Goal: Ask a question

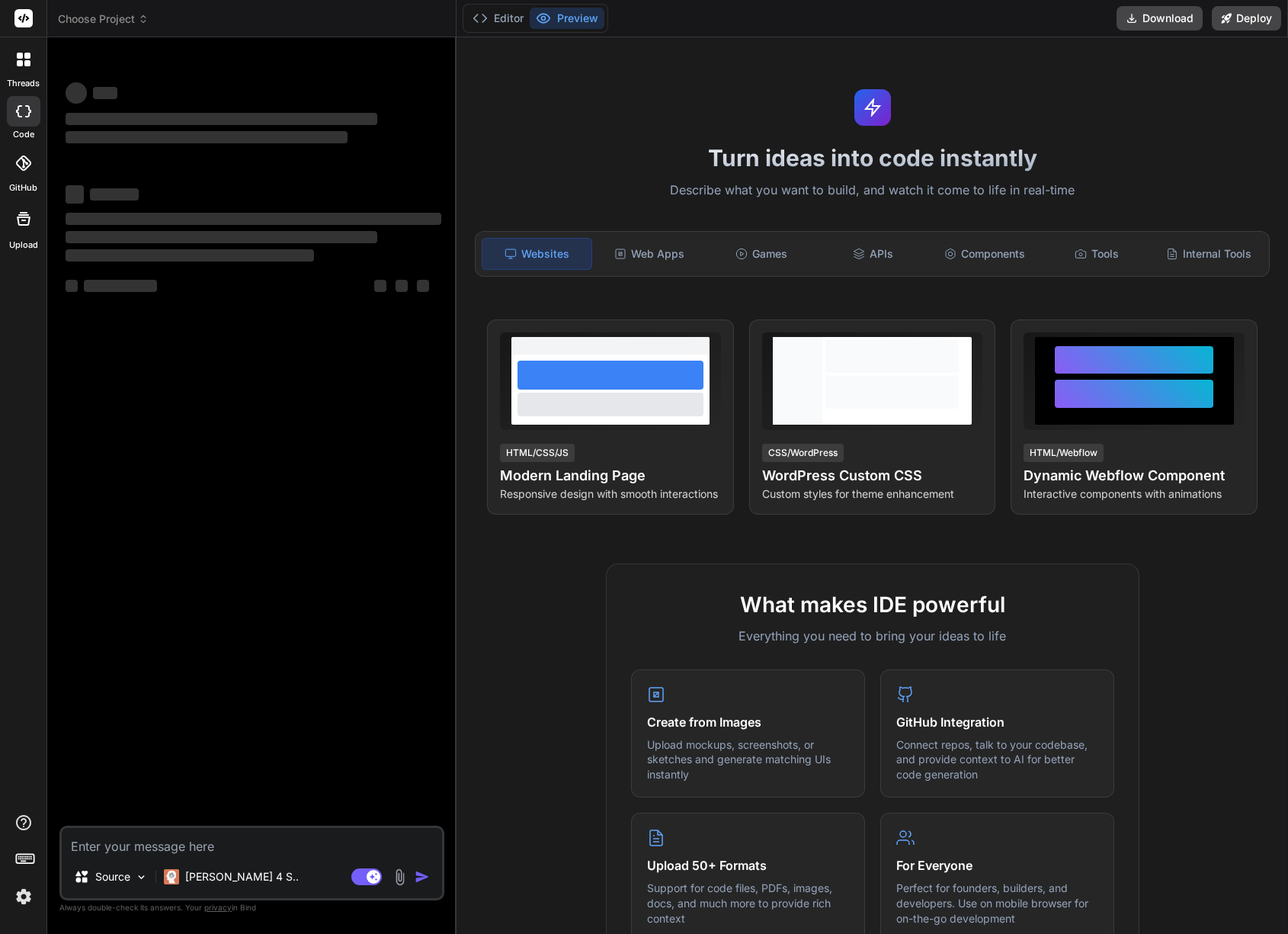
click at [22, 901] on img at bounding box center [24, 896] width 26 height 26
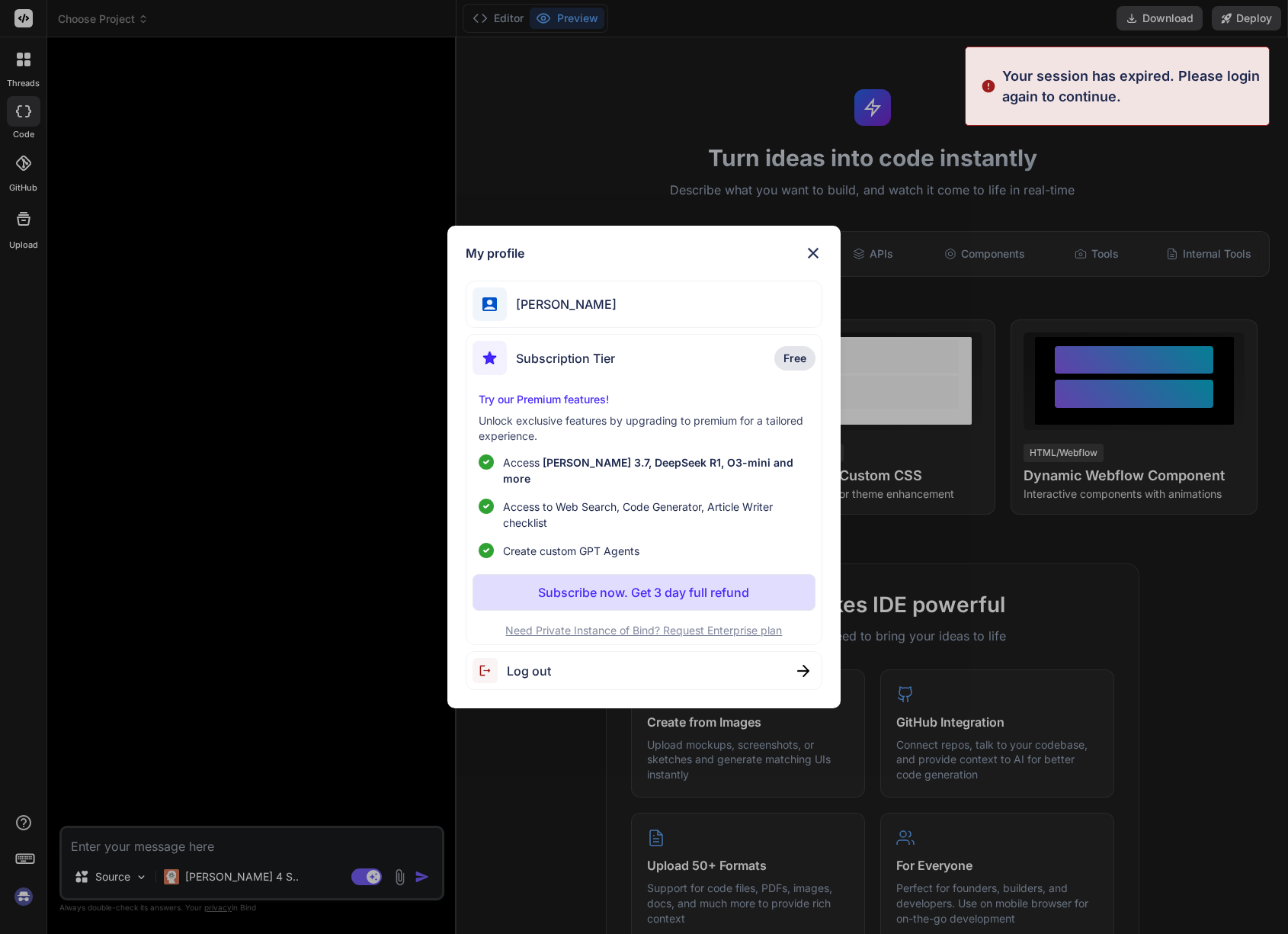
type textarea "x"
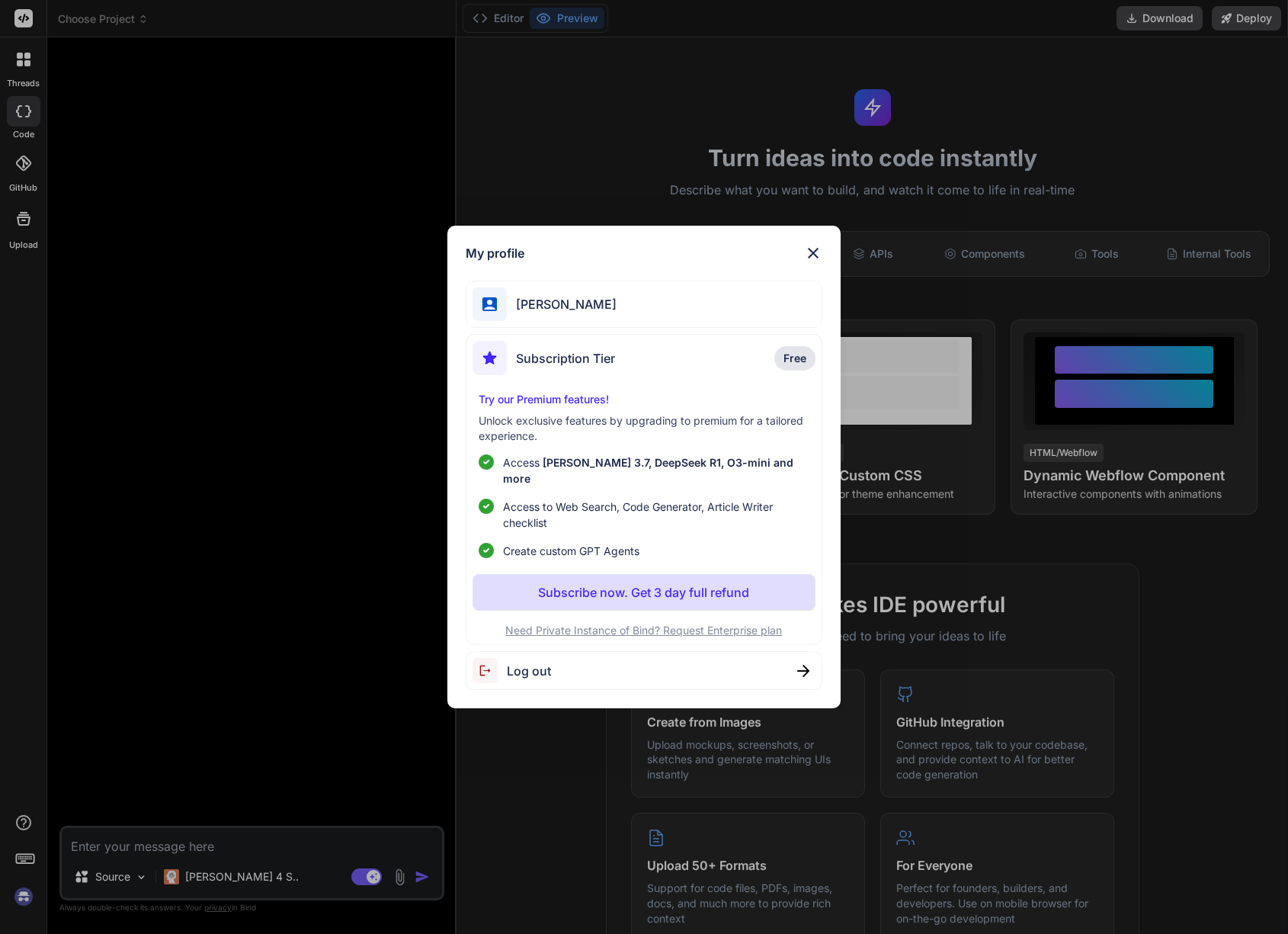
click at [606, 308] on span "[PERSON_NAME]" at bounding box center [561, 304] width 109 height 18
click at [816, 259] on img at bounding box center [813, 253] width 18 height 18
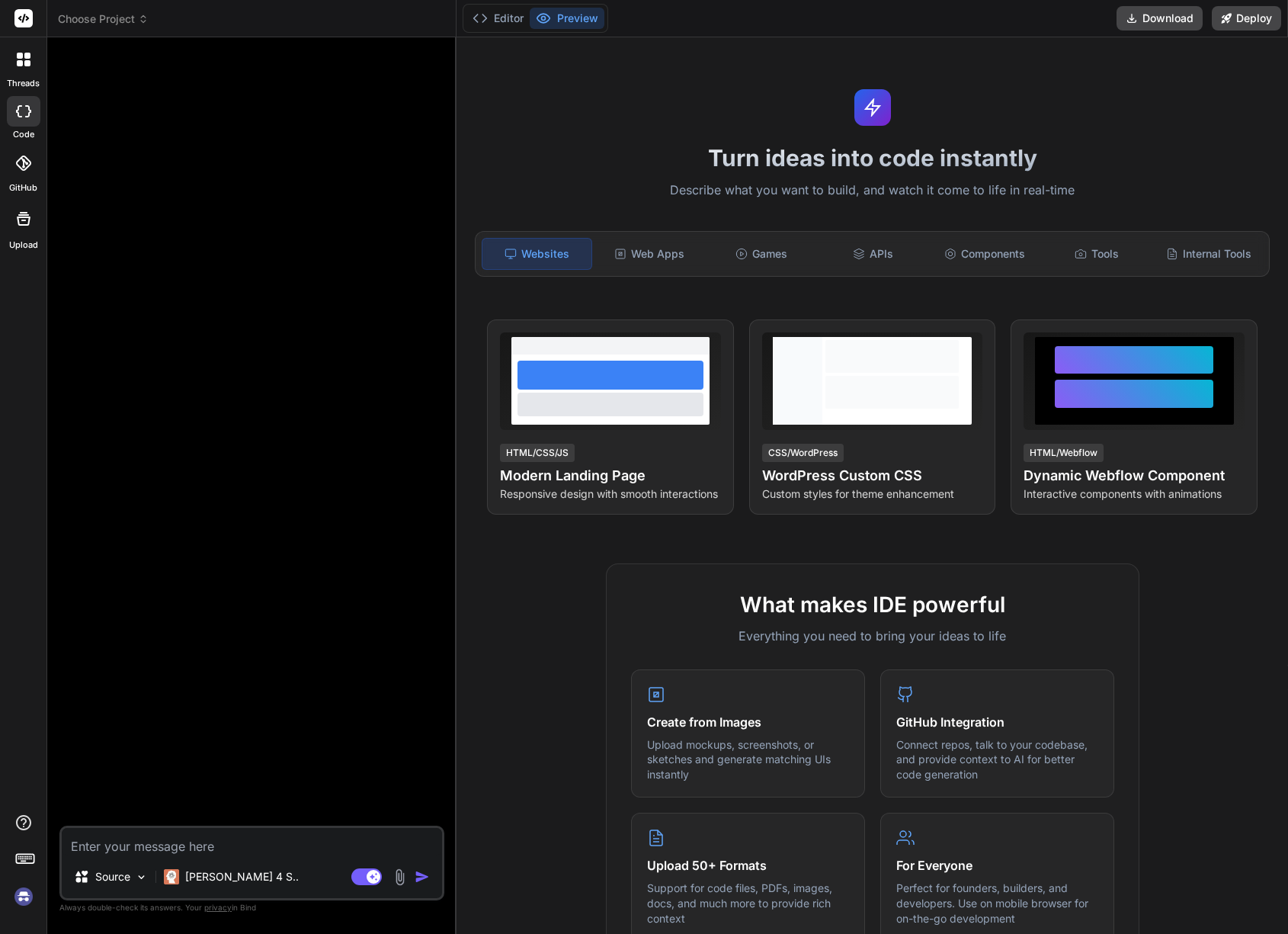
click at [165, 836] on textarea at bounding box center [252, 841] width 380 height 27
paste textarea "Loremip dol sitametc AdipIscin elit-seddoei (tem incidid) utl et dolore ma al e…"
type textarea "Loremip dol sitametc AdipIscin elit-seddoei (tem incidid) utl et dolore ma al e…"
type textarea "x"
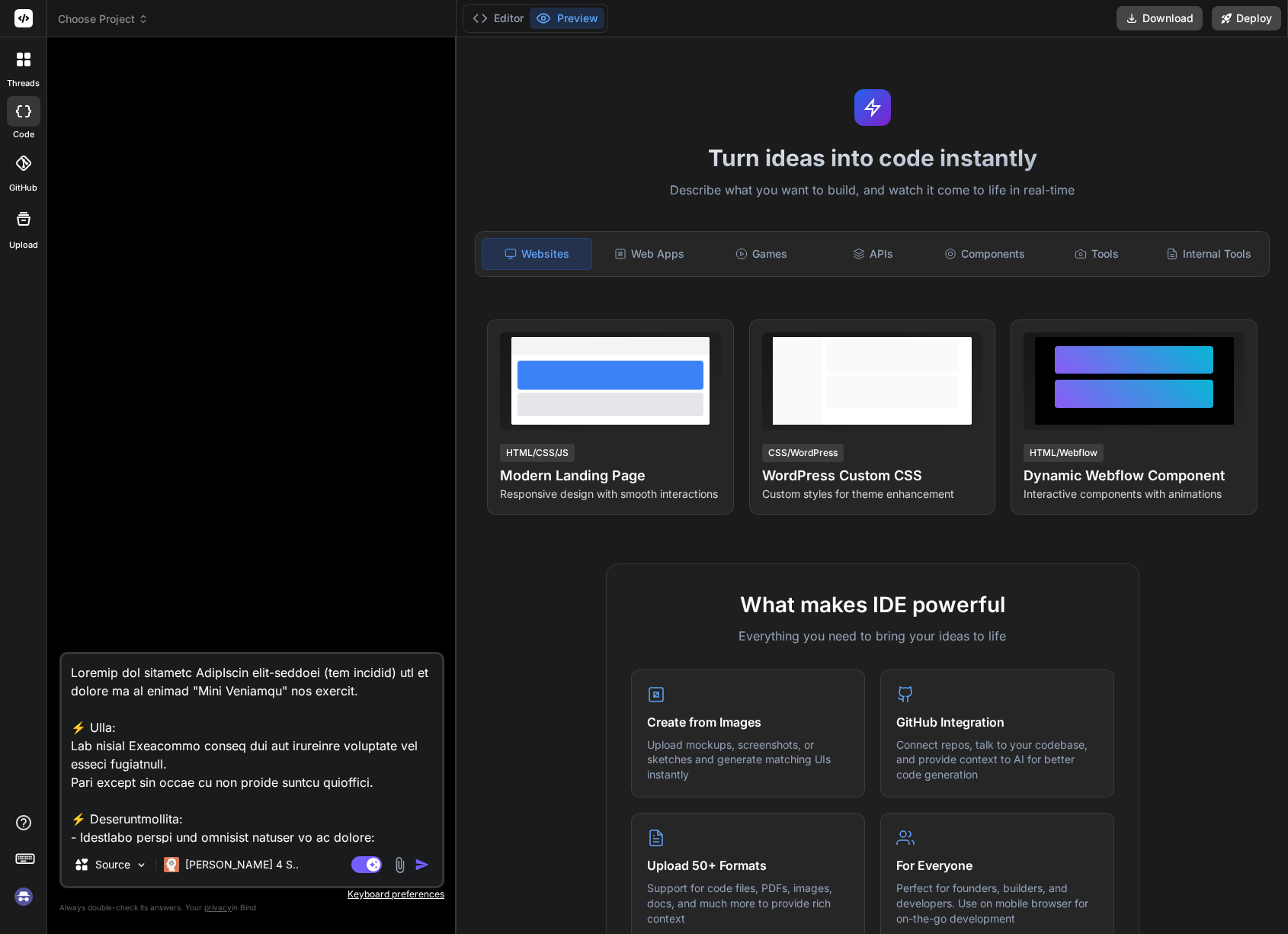
scroll to position [805, 0]
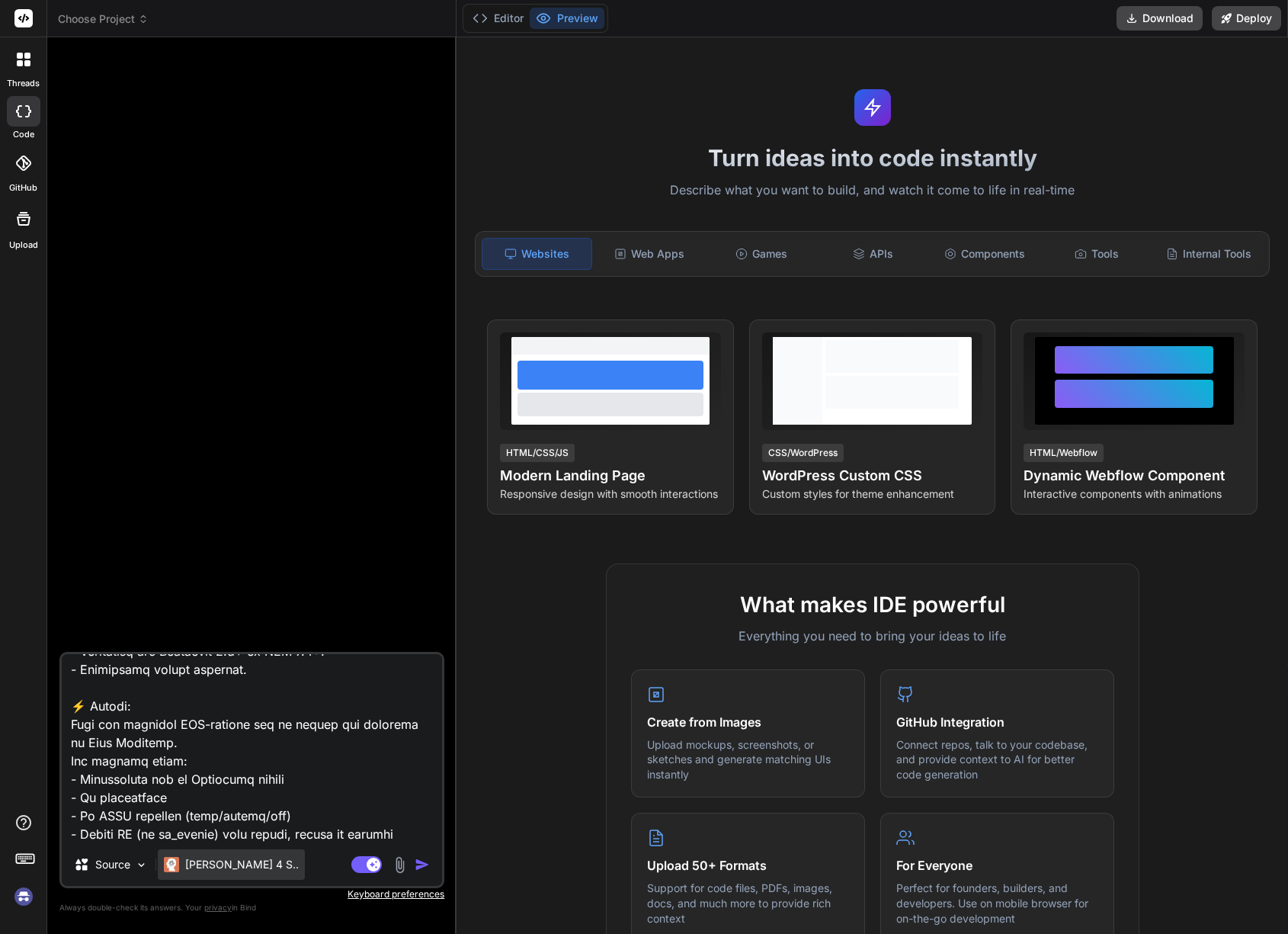
type textarea "Loremip dol sitametc AdipIscin elit-seddoei (tem incidid) utl et dolore ma al e…"
click at [229, 867] on p "[PERSON_NAME] 4 S.." at bounding box center [242, 864] width 114 height 15
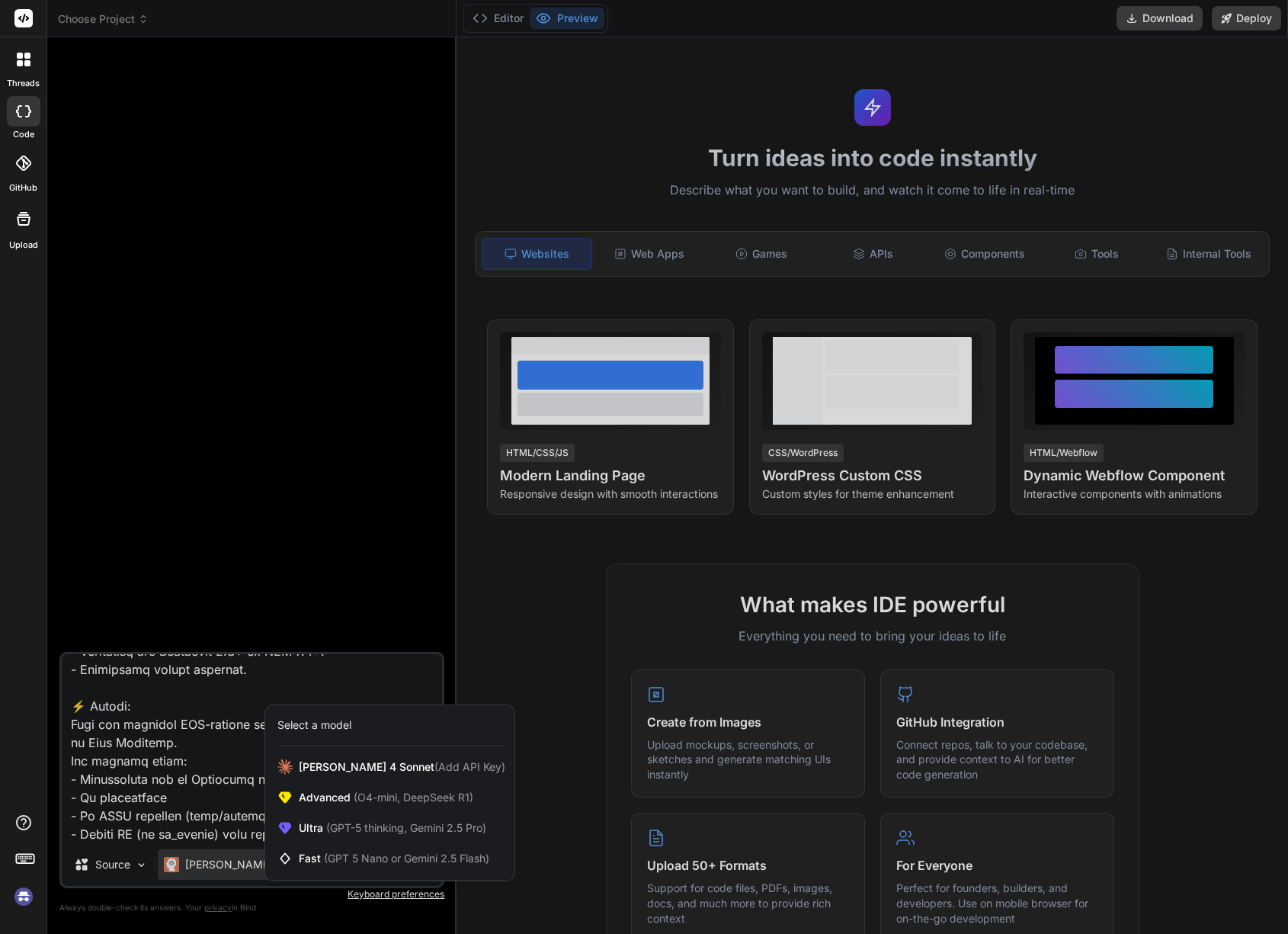
click at [229, 867] on div at bounding box center [644, 467] width 1288 height 934
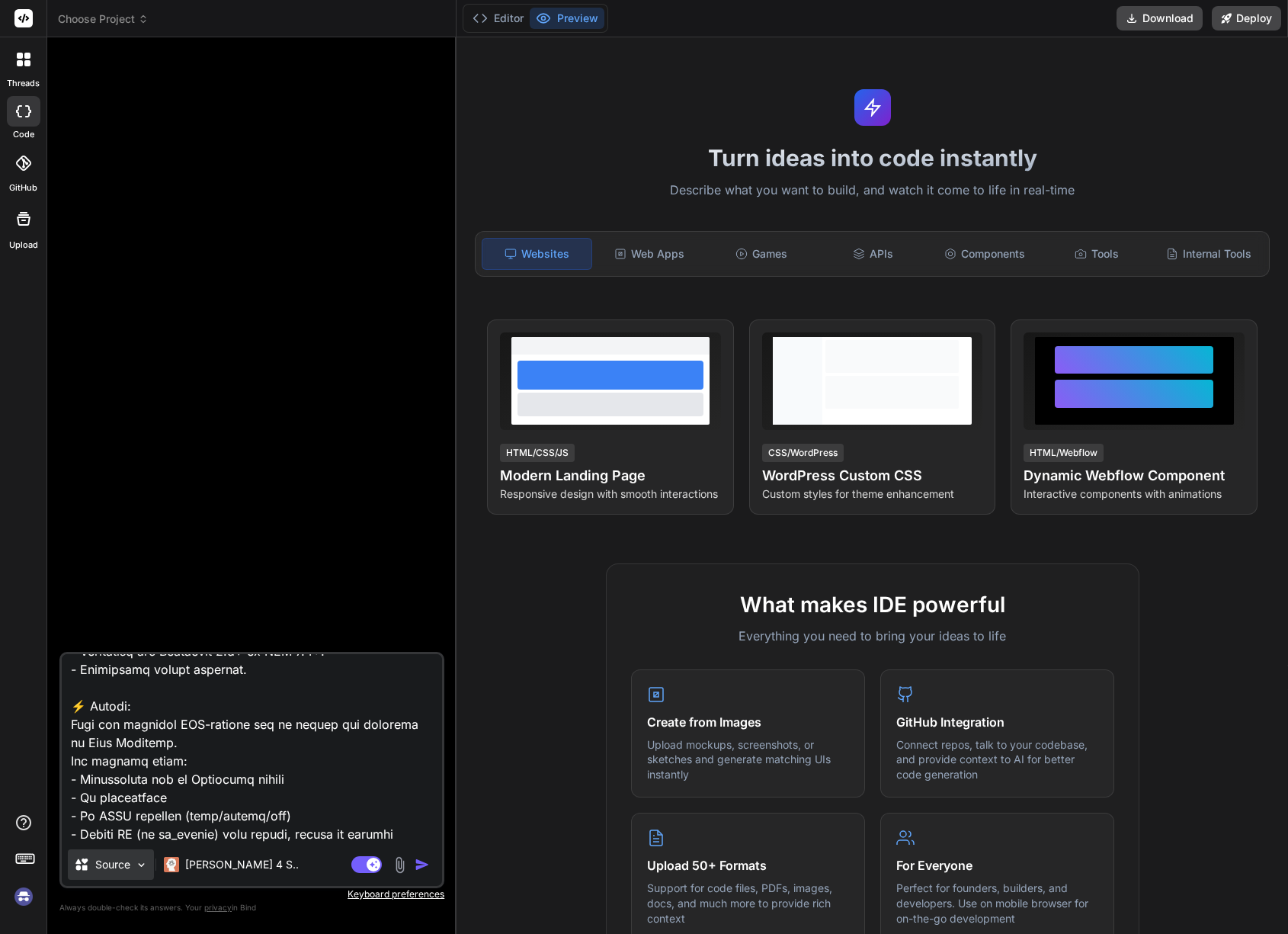
click at [102, 873] on div "Source" at bounding box center [110, 864] width 86 height 31
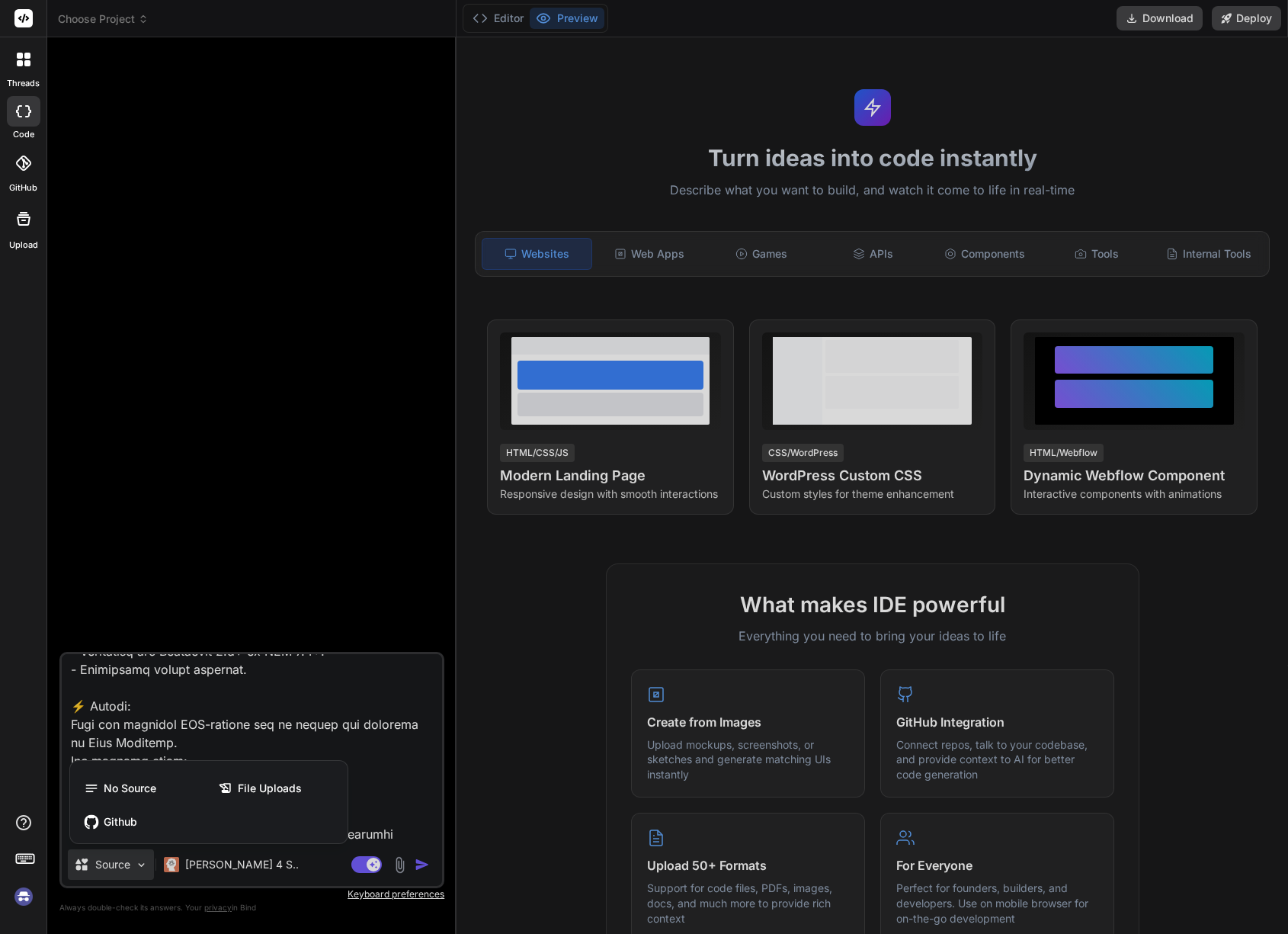
click at [102, 871] on div at bounding box center [644, 467] width 1288 height 934
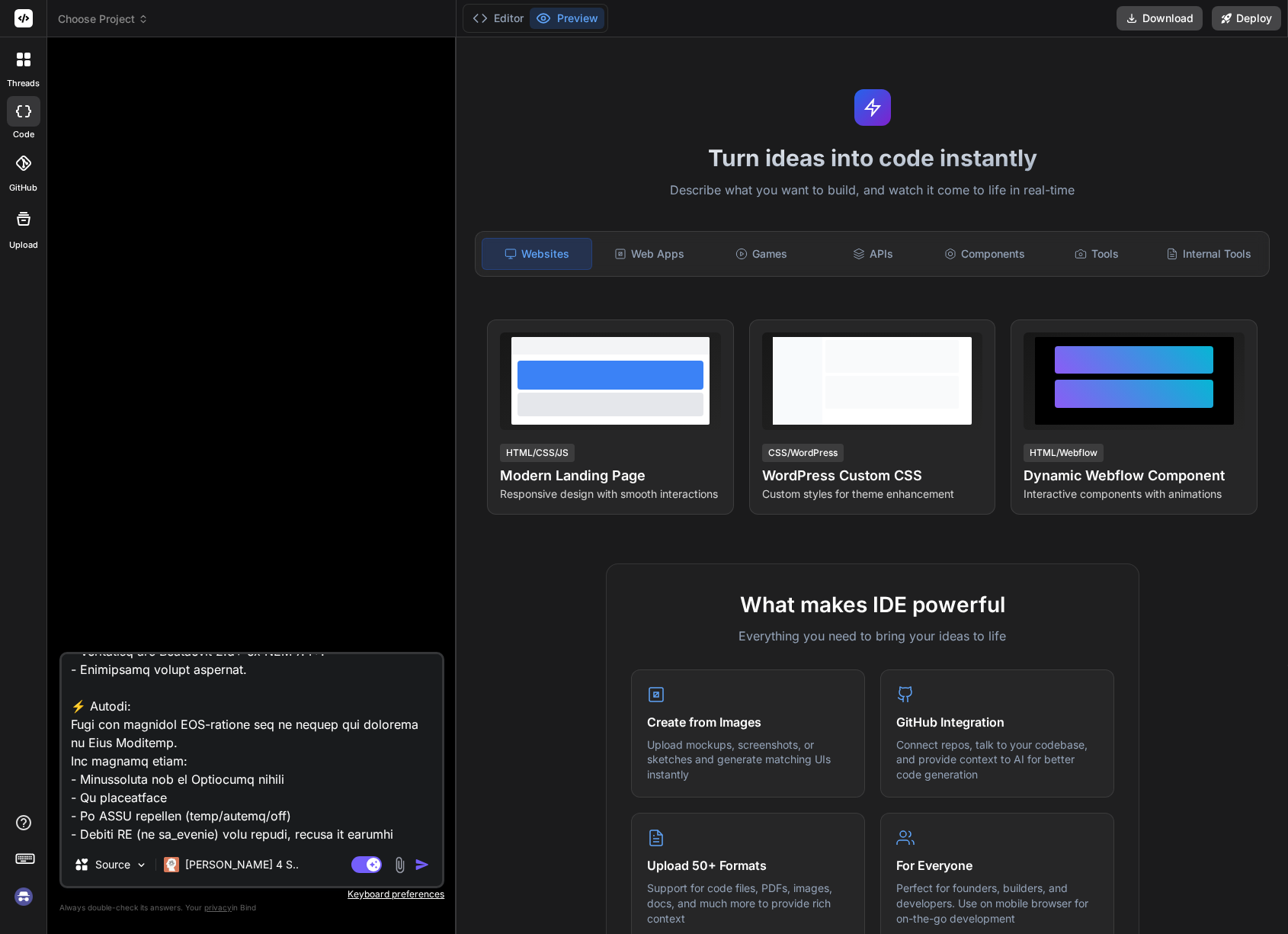
click at [418, 860] on img "button" at bounding box center [422, 864] width 15 height 15
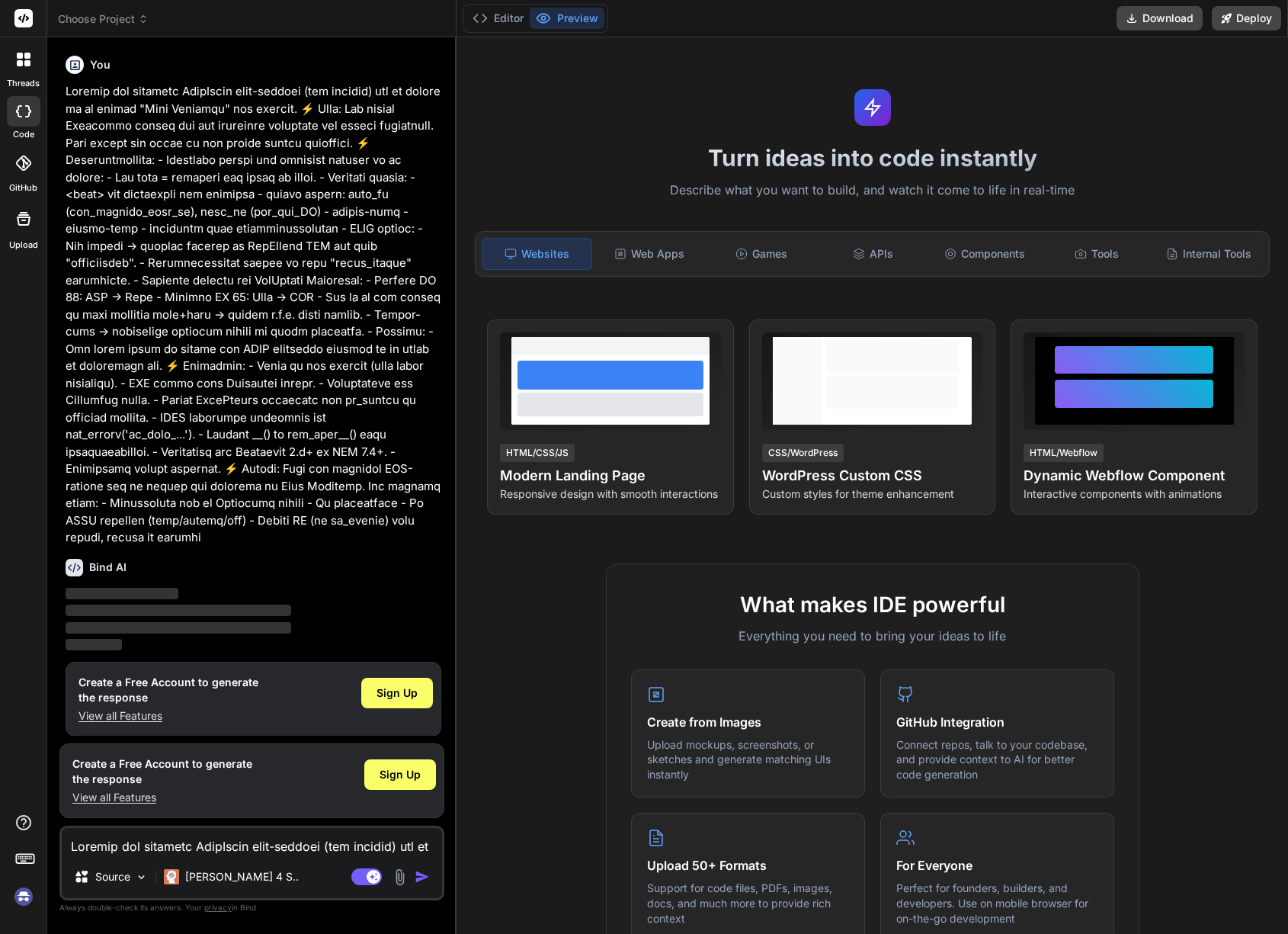
click at [17, 59] on icon at bounding box center [24, 60] width 14 height 14
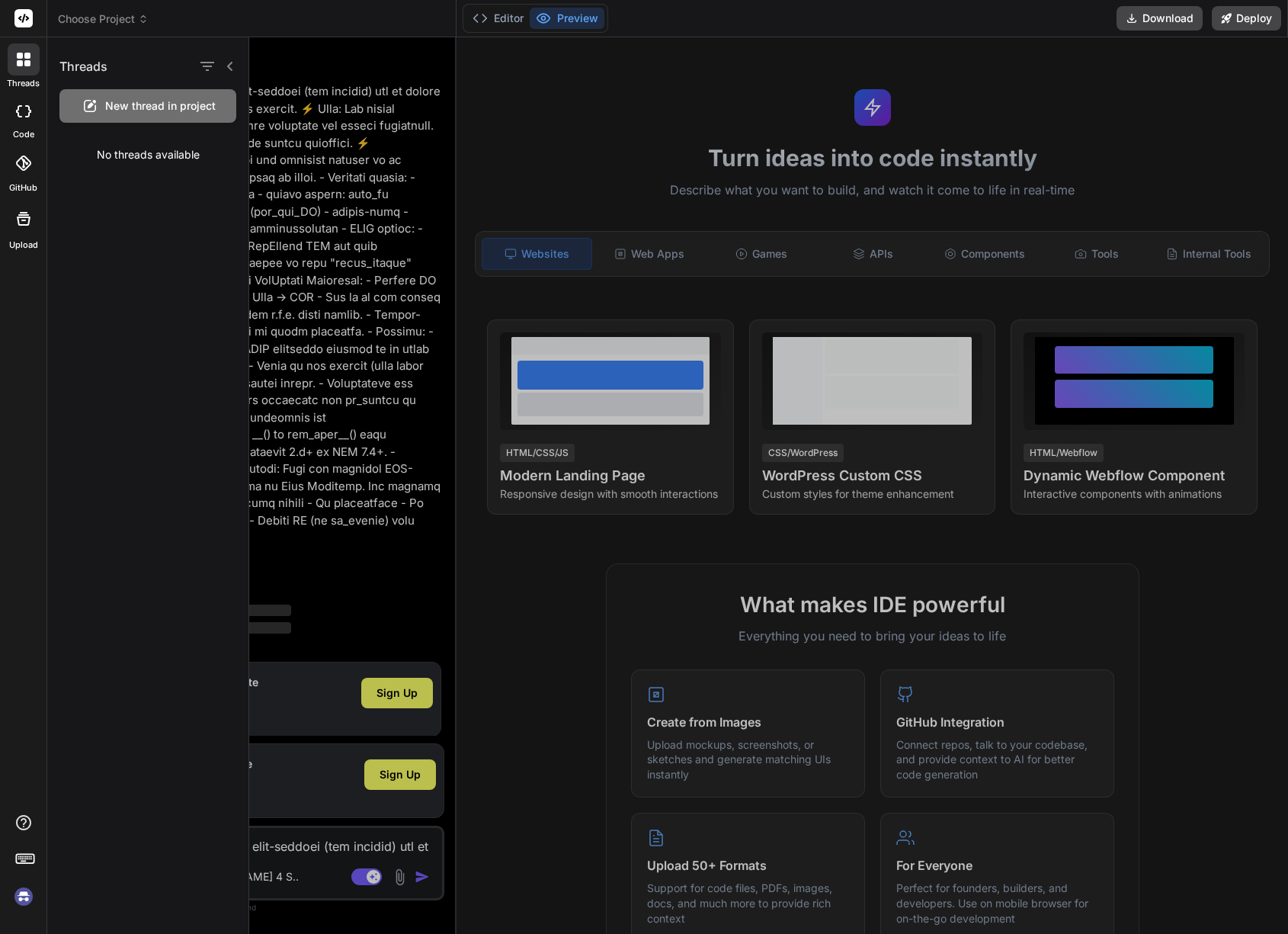
drag, startPoint x: 301, startPoint y: 155, endPoint x: 258, endPoint y: 150, distance: 43.3
click at [301, 155] on div at bounding box center [768, 486] width 1039 height 896
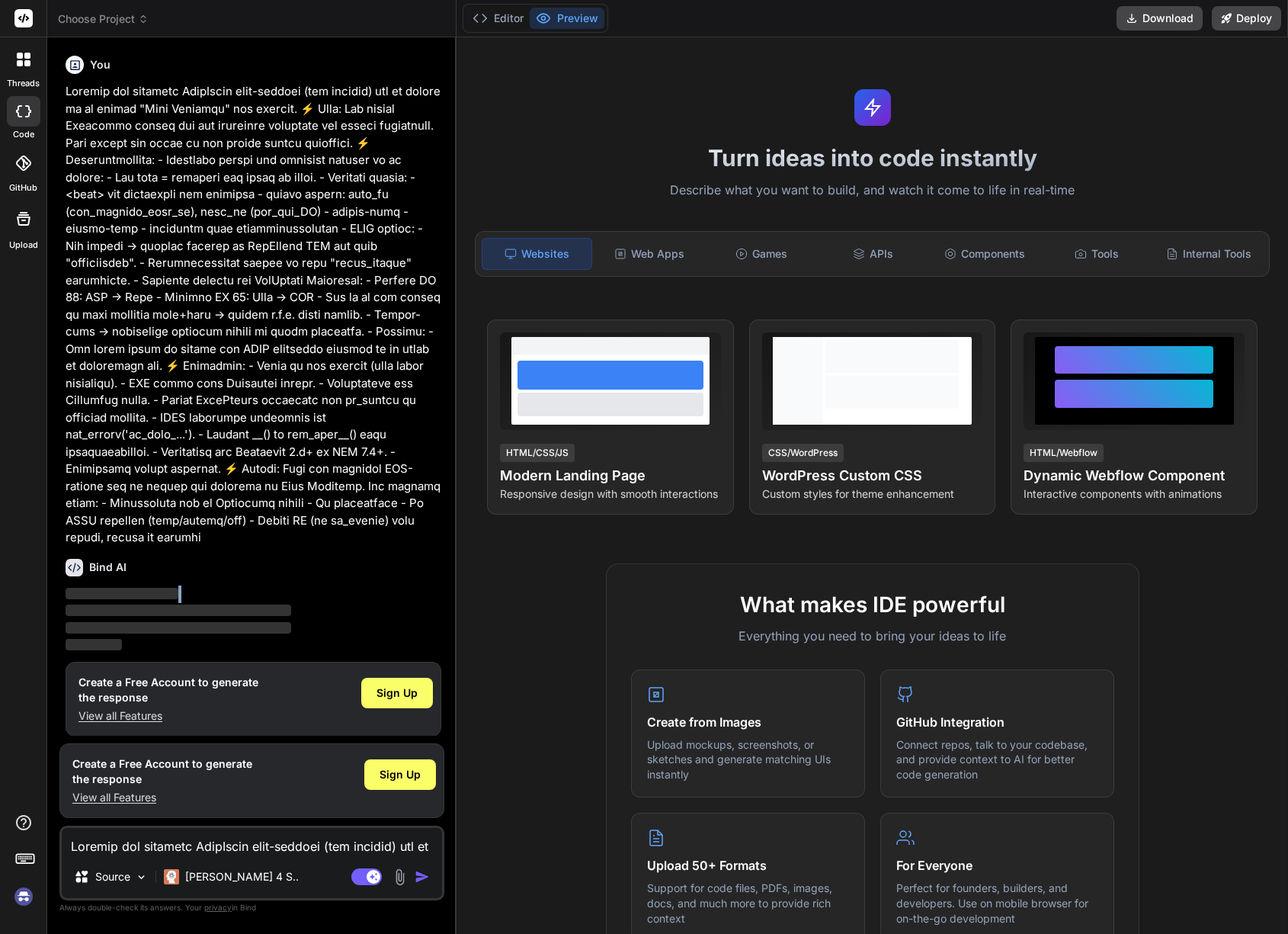
drag, startPoint x: 134, startPoint y: 562, endPoint x: 45, endPoint y: 581, distance: 91.0
click at [45, 583] on div "threads code GitHub Upload Choose Project Created with Pixso. Bind AI Web Searc…" at bounding box center [644, 467] width 1288 height 934
click at [124, 559] on h6 "Bind AI" at bounding box center [108, 566] width 38 height 15
click at [23, 864] on icon at bounding box center [25, 857] width 21 height 21
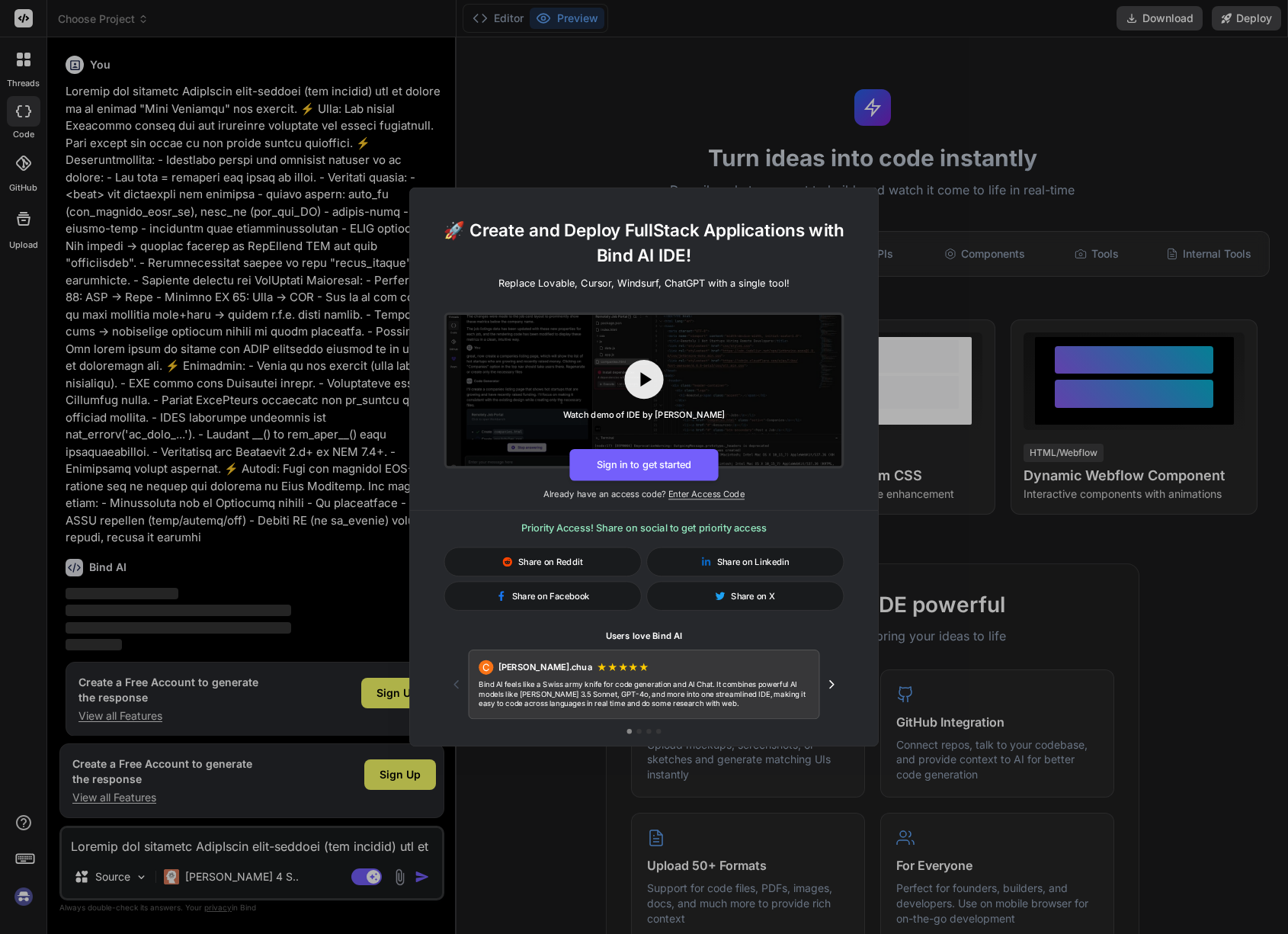
click at [23, 858] on div "🚀 Create and Deploy FullStack Applications with Bind AI IDE! Replace Lovable, C…" at bounding box center [644, 467] width 1288 height 934
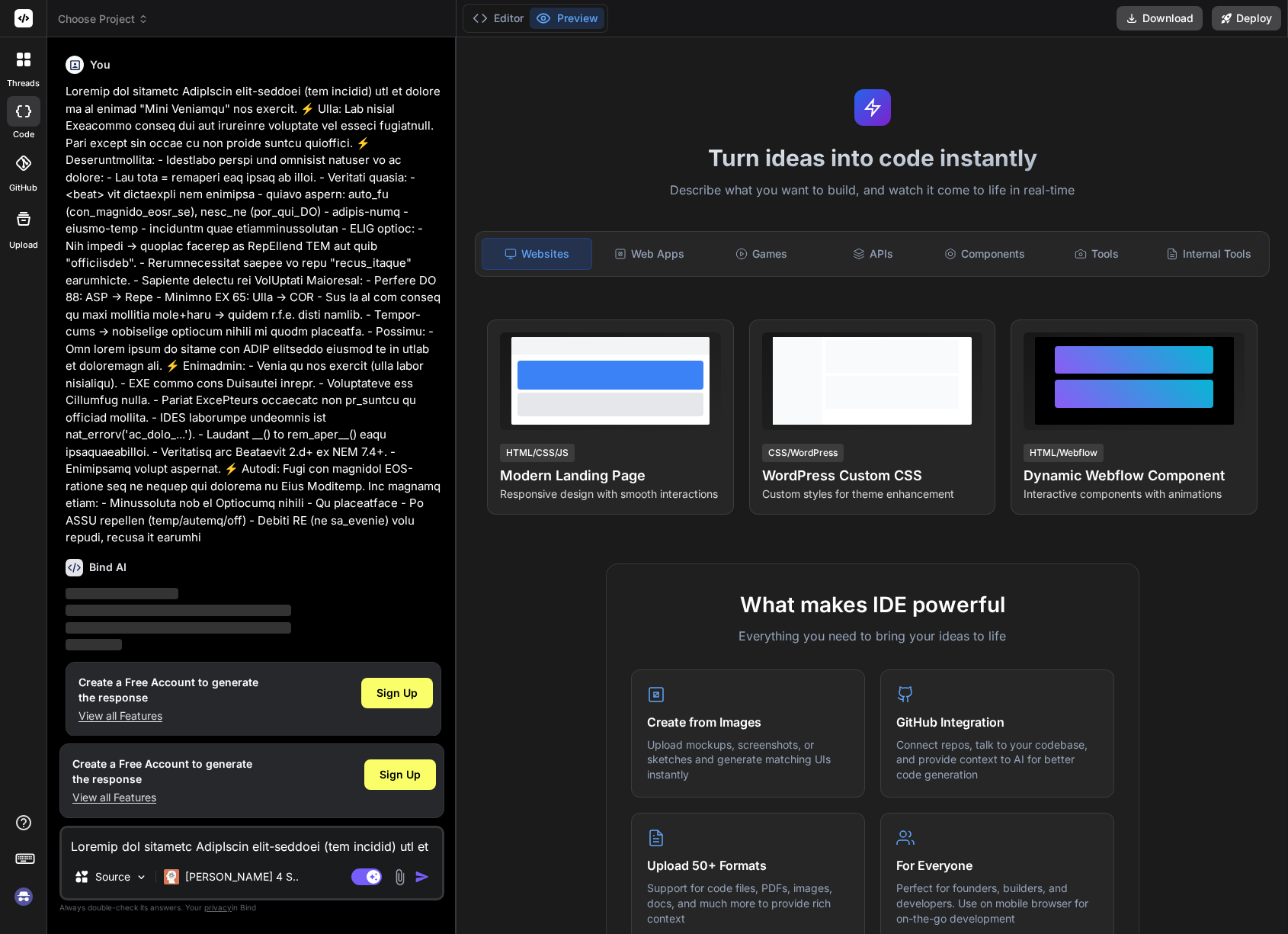
click at [23, 858] on rect at bounding box center [24, 859] width 2 height 2
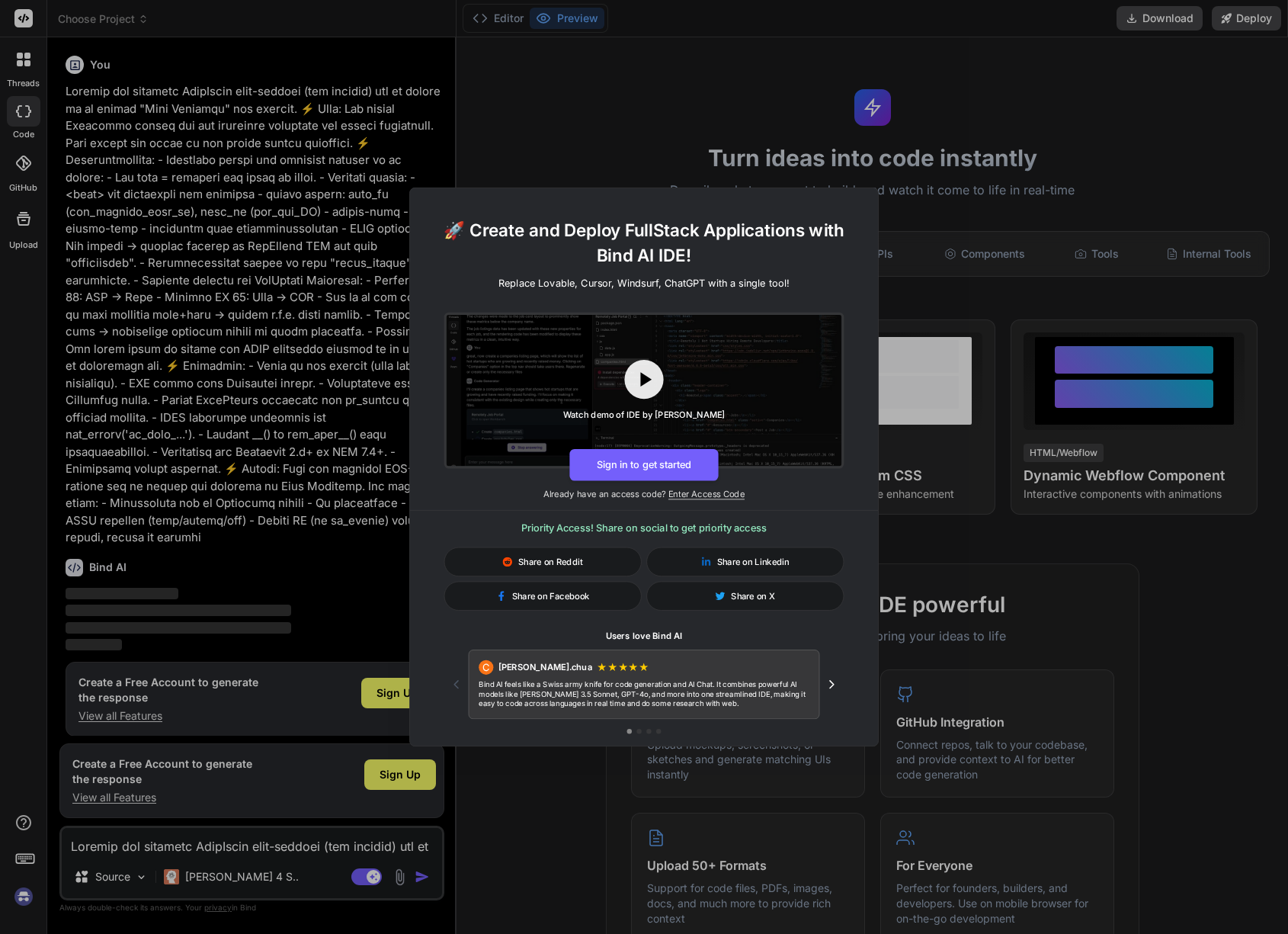
click at [23, 858] on div "🚀 Create and Deploy FullStack Applications with Bind AI IDE! Replace Lovable, C…" at bounding box center [644, 467] width 1288 height 934
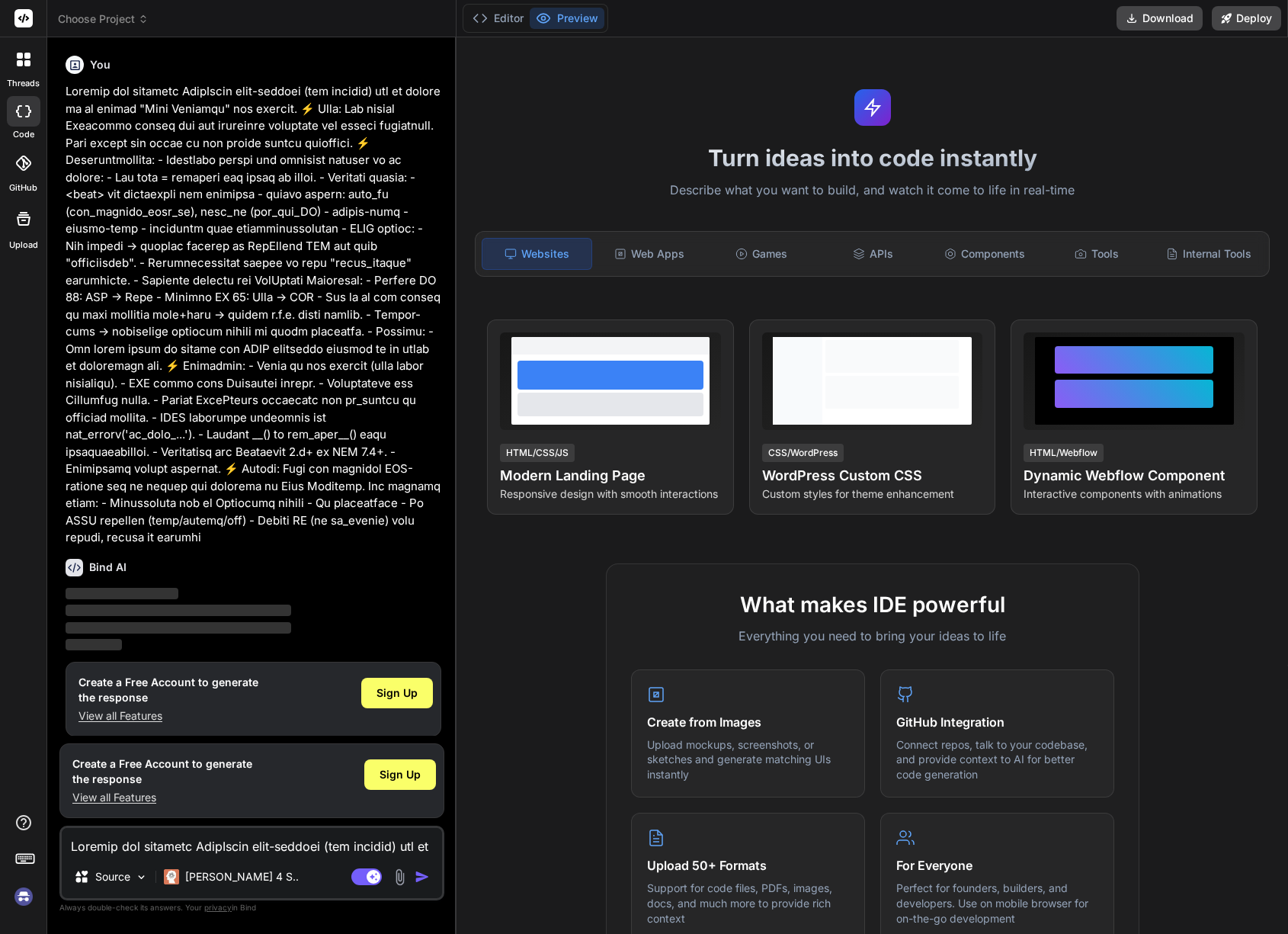
click at [31, 72] on div at bounding box center [24, 60] width 32 height 32
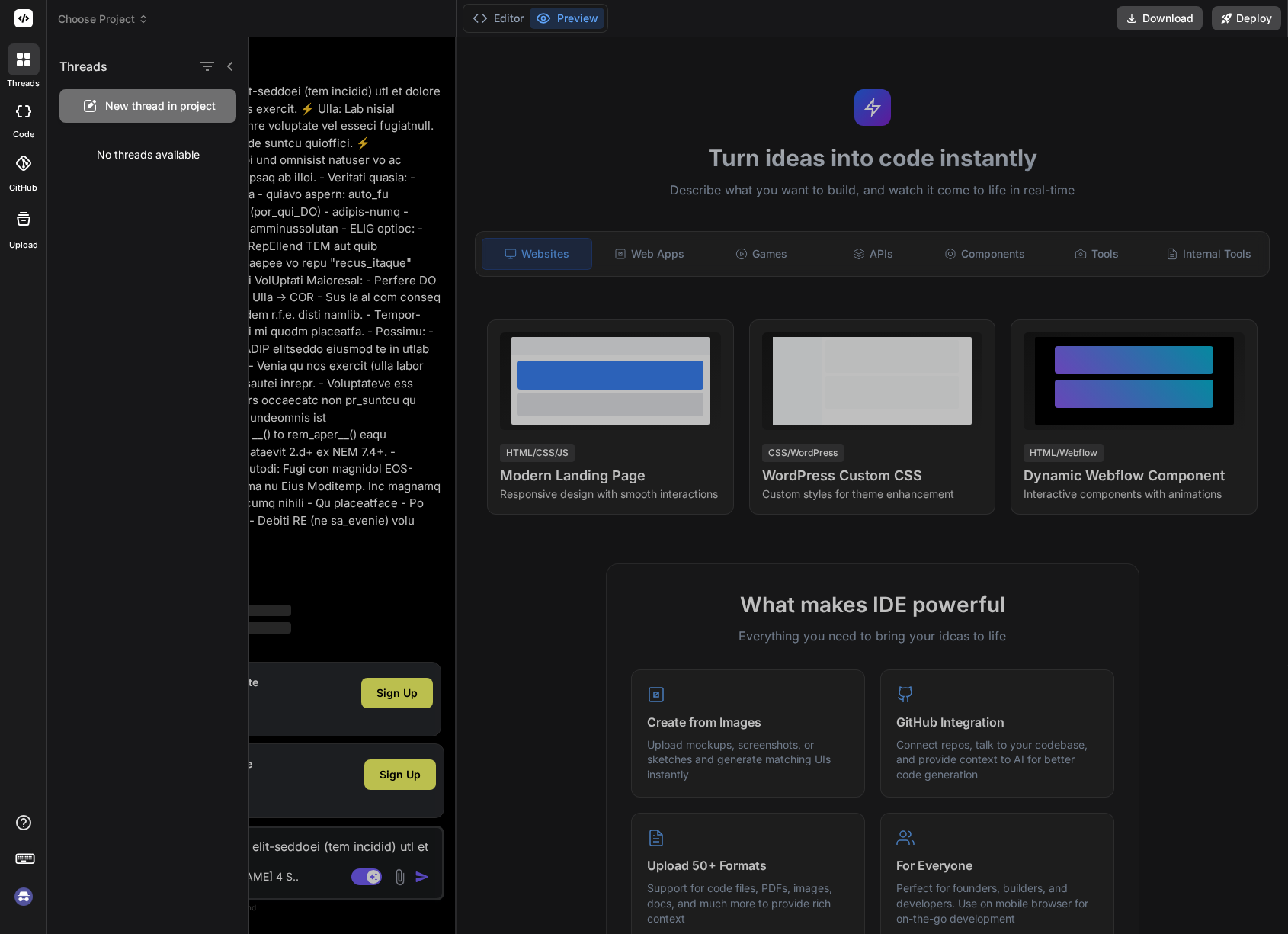
click at [125, 118] on div "New thread in project" at bounding box center [148, 106] width 177 height 33
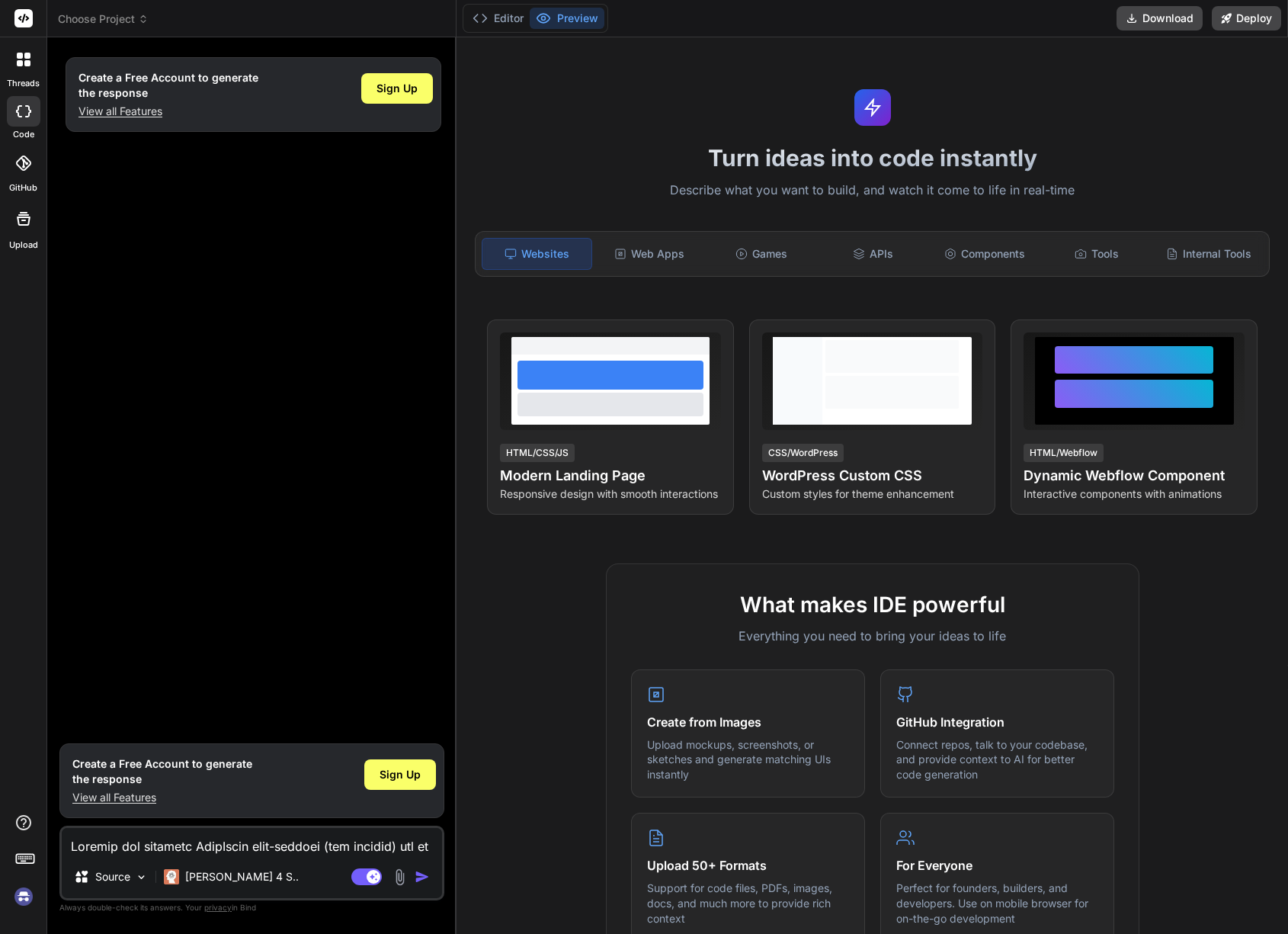
click at [20, 897] on img at bounding box center [24, 896] width 26 height 26
type textarea "x"
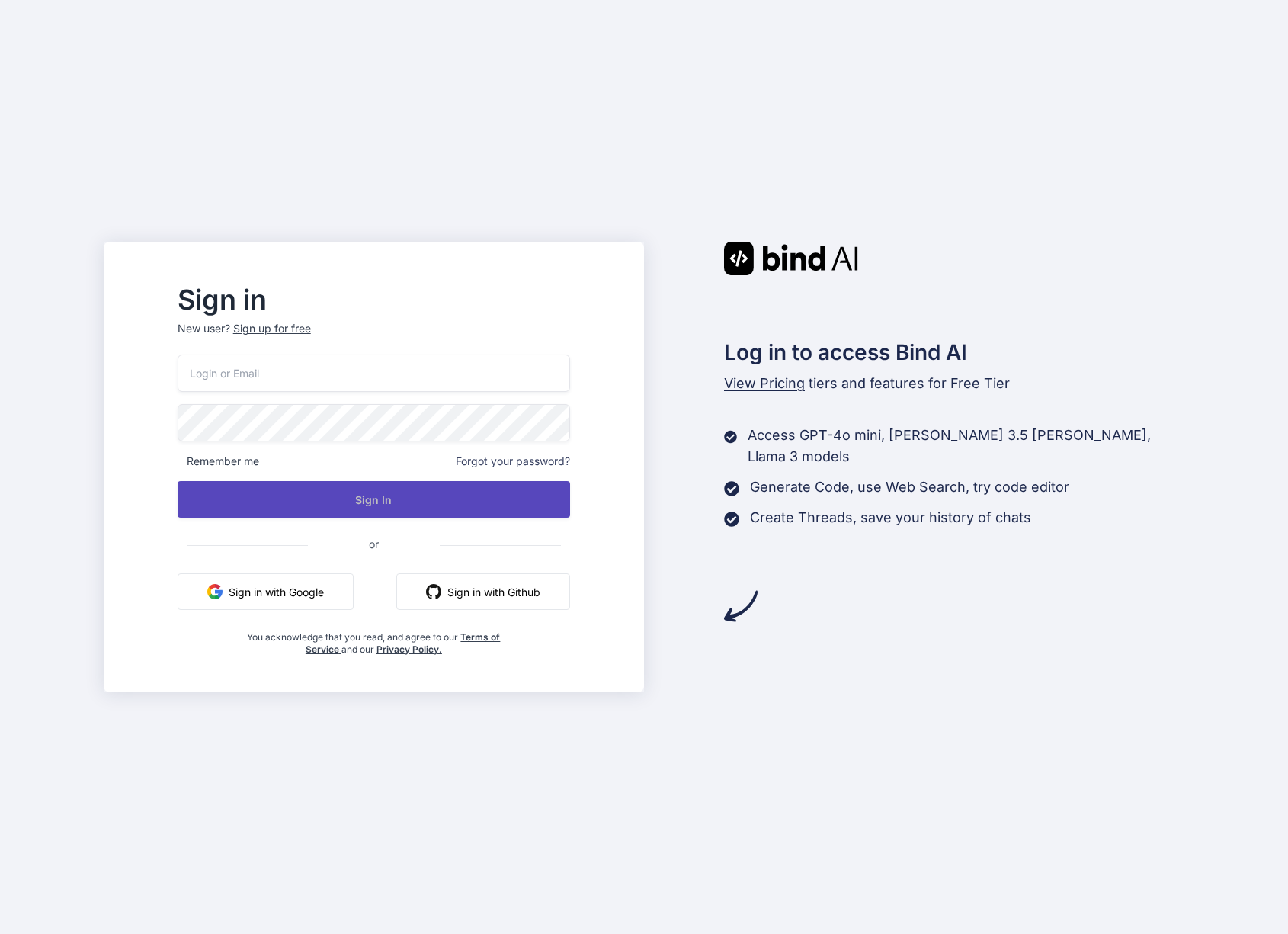
type input "[EMAIL_ADDRESS][DOMAIN_NAME]"
click at [390, 506] on button "Sign In" at bounding box center [374, 499] width 392 height 37
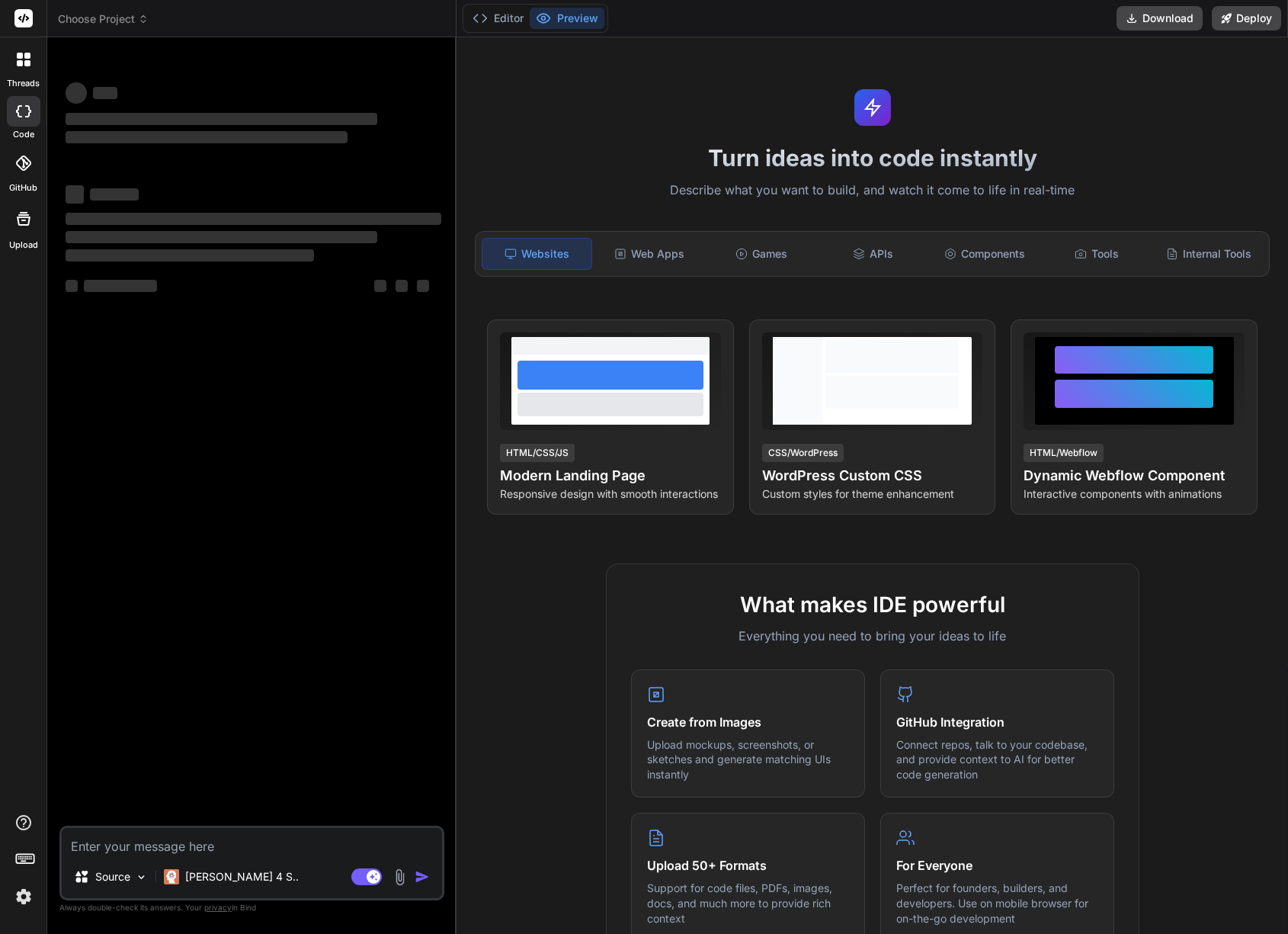
click at [24, 891] on img at bounding box center [24, 896] width 26 height 26
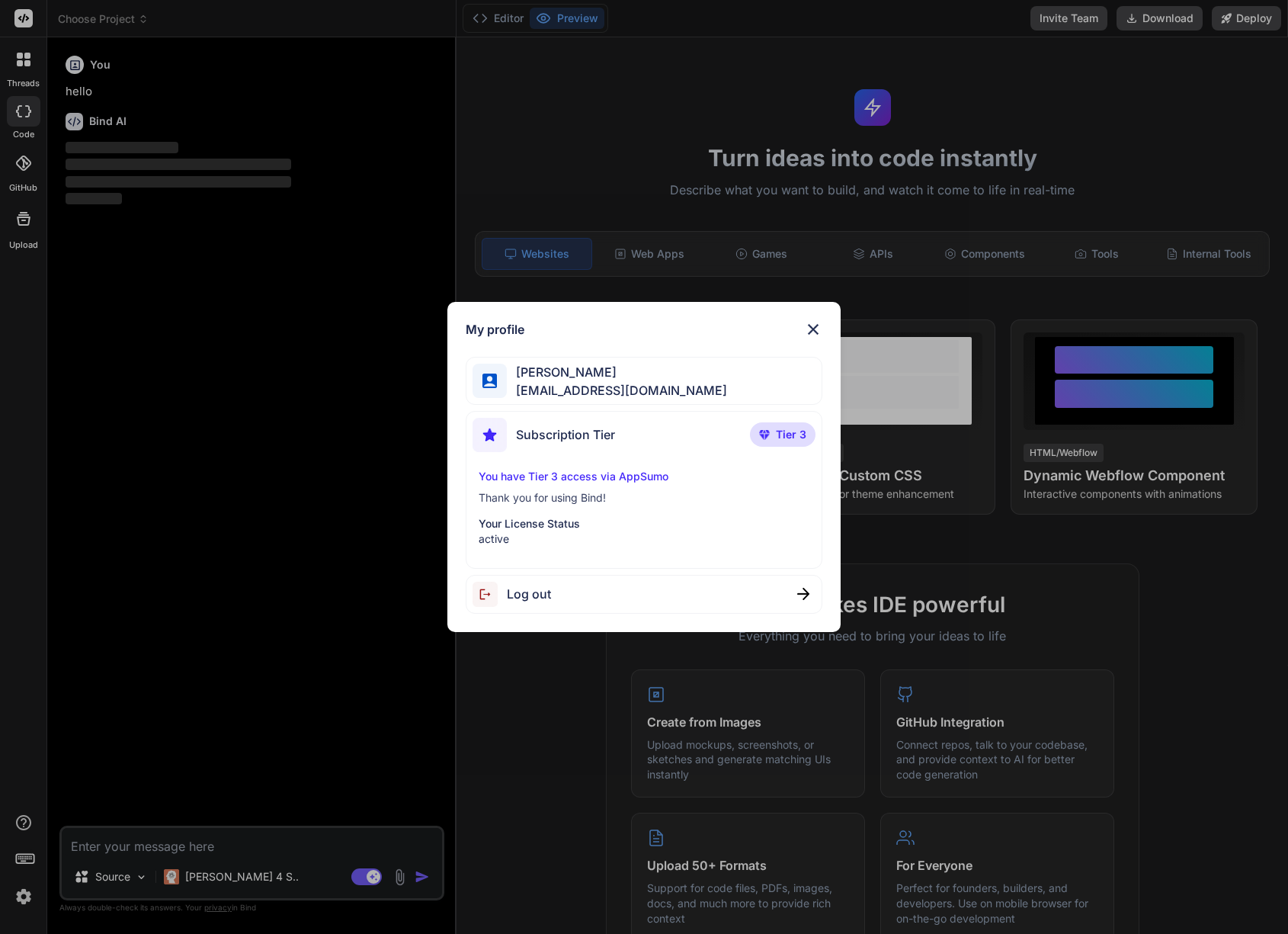
click at [23, 893] on div "My profile Jurgen Wentzel jurgen@ferrule.nl Subscription Tier Tier 3 You have T…" at bounding box center [644, 467] width 1288 height 934
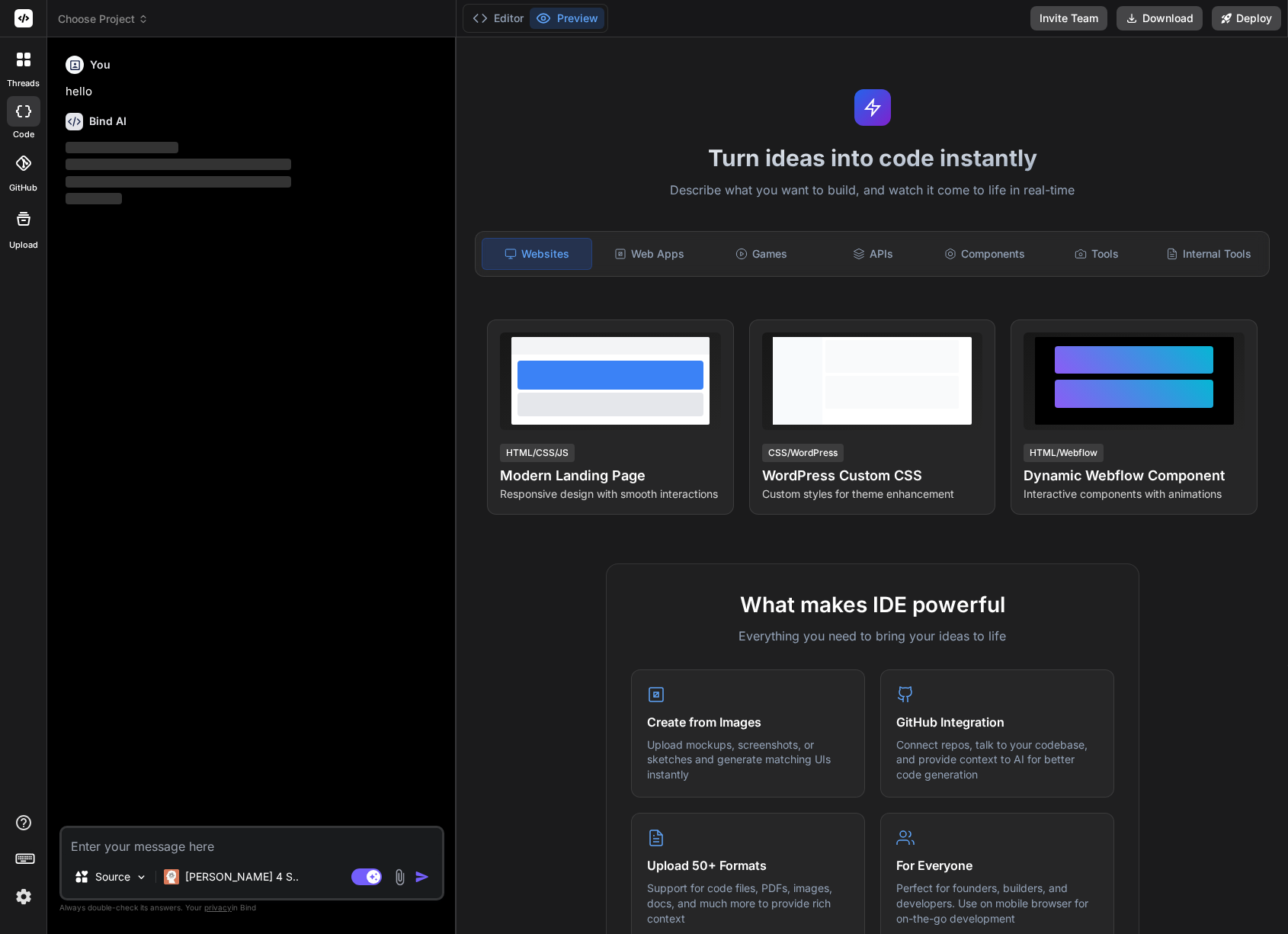
click at [117, 843] on textarea at bounding box center [252, 841] width 380 height 27
paste textarea "Schrijf een complete WordPress code-snippet (één bestand) die ik direct in de p…"
type textarea "x"
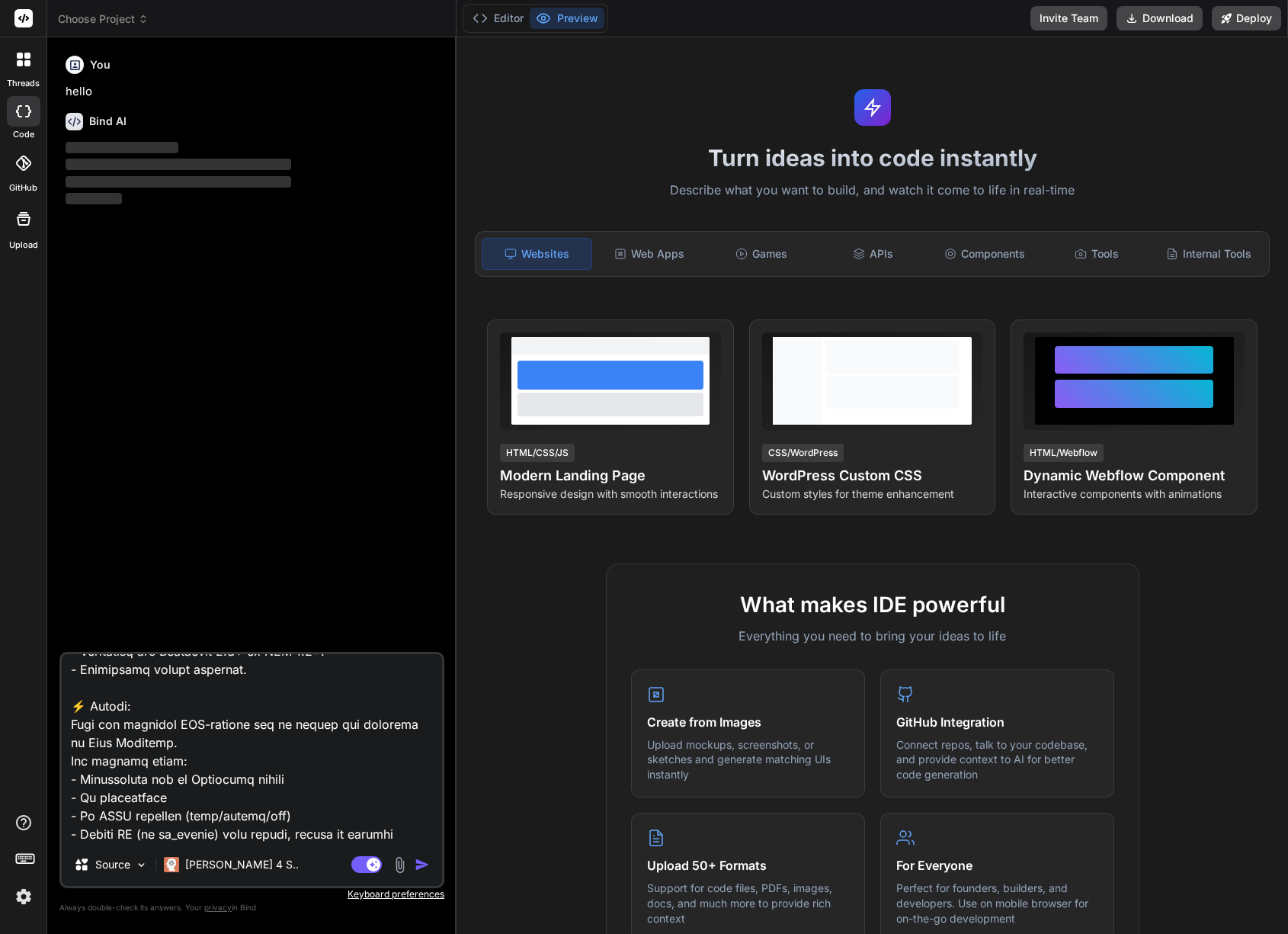
type textarea "Schrijf een complete WordPress code-snippet (één bestand) die ik direct in de p…"
click at [422, 860] on img "button" at bounding box center [422, 864] width 15 height 15
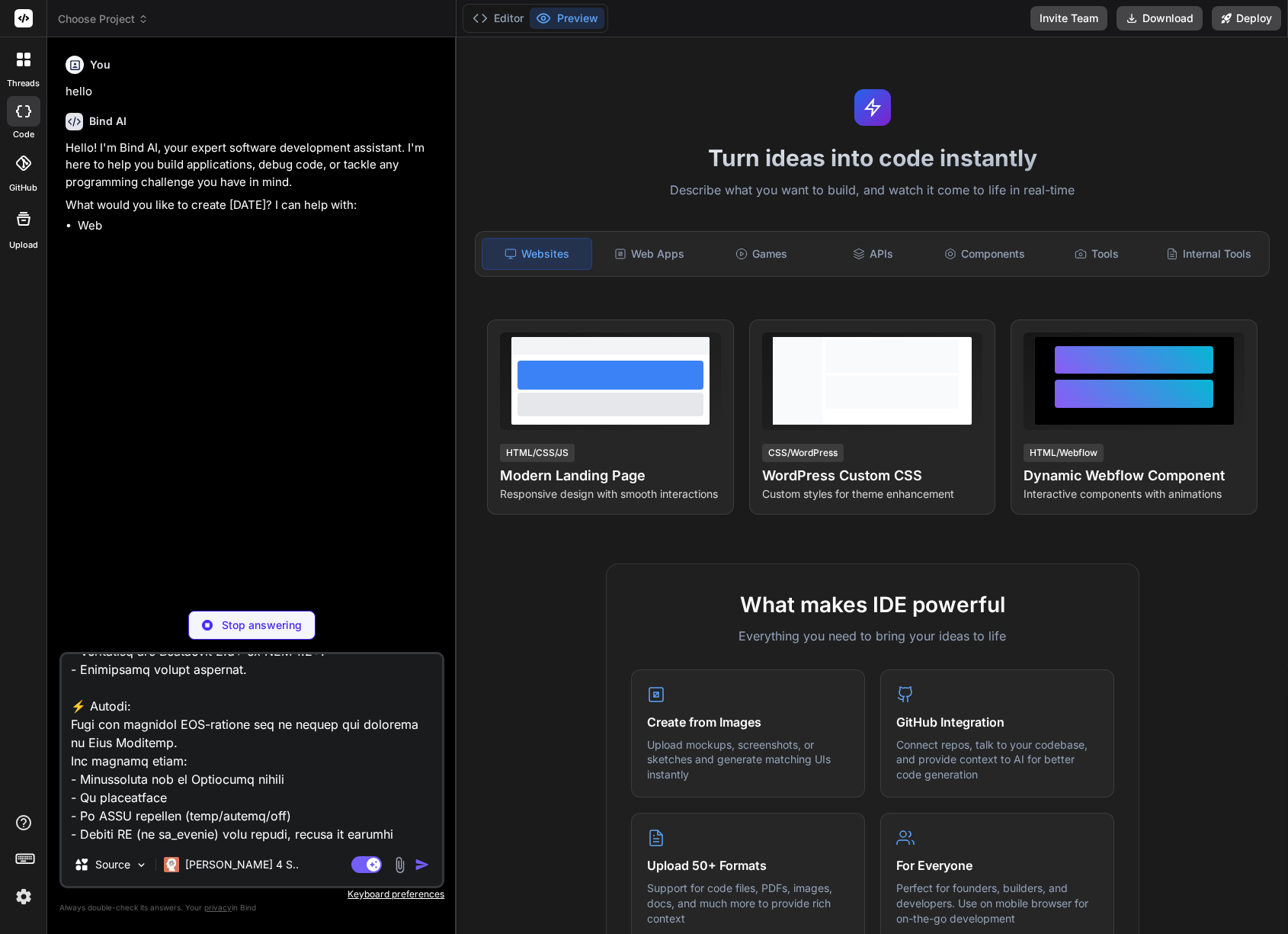
click at [233, 626] on p "Stop answering" at bounding box center [261, 624] width 80 height 15
click at [416, 859] on img "button" at bounding box center [422, 864] width 15 height 15
type textarea "x"
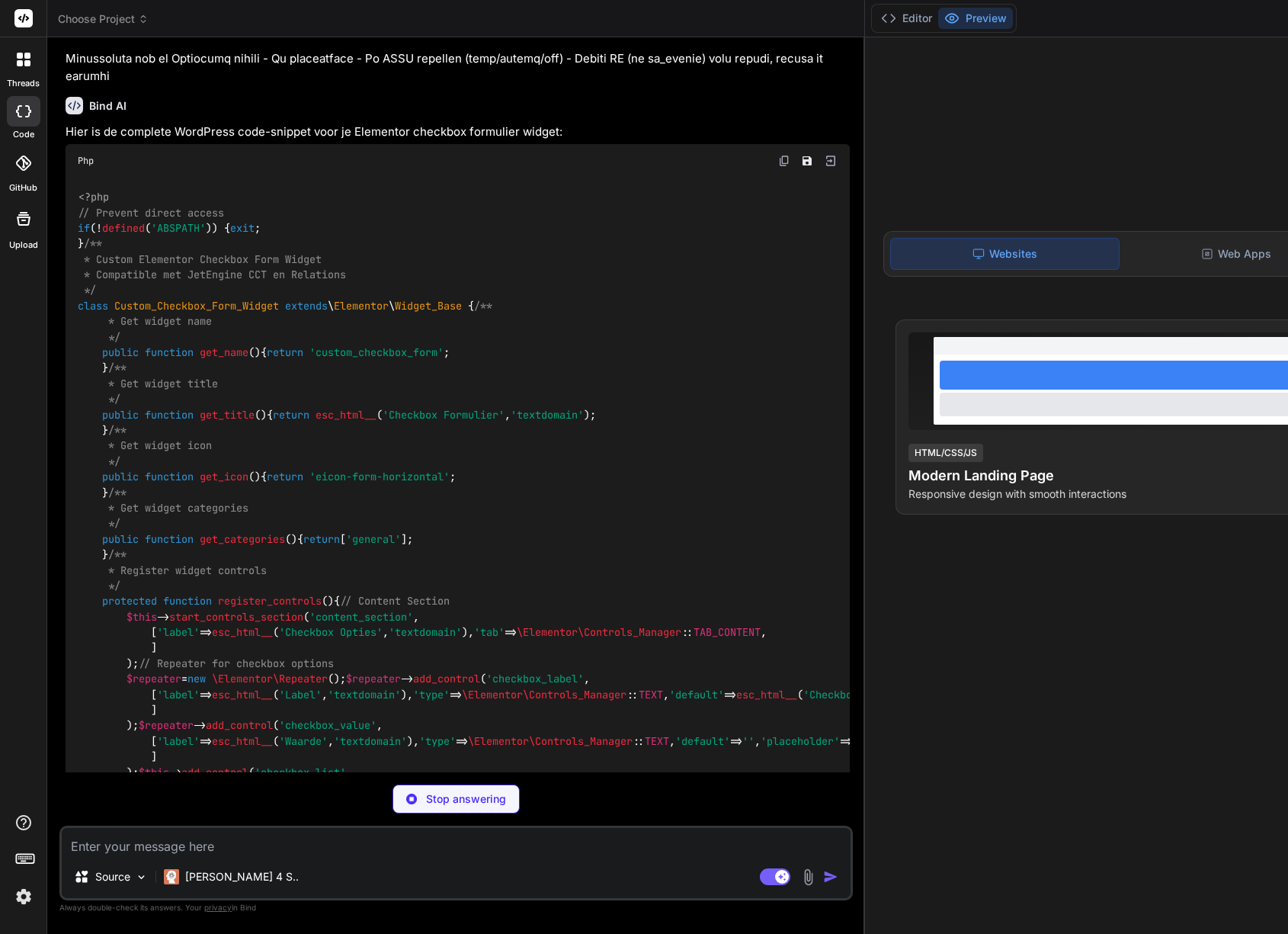
scroll to position [386, 0]
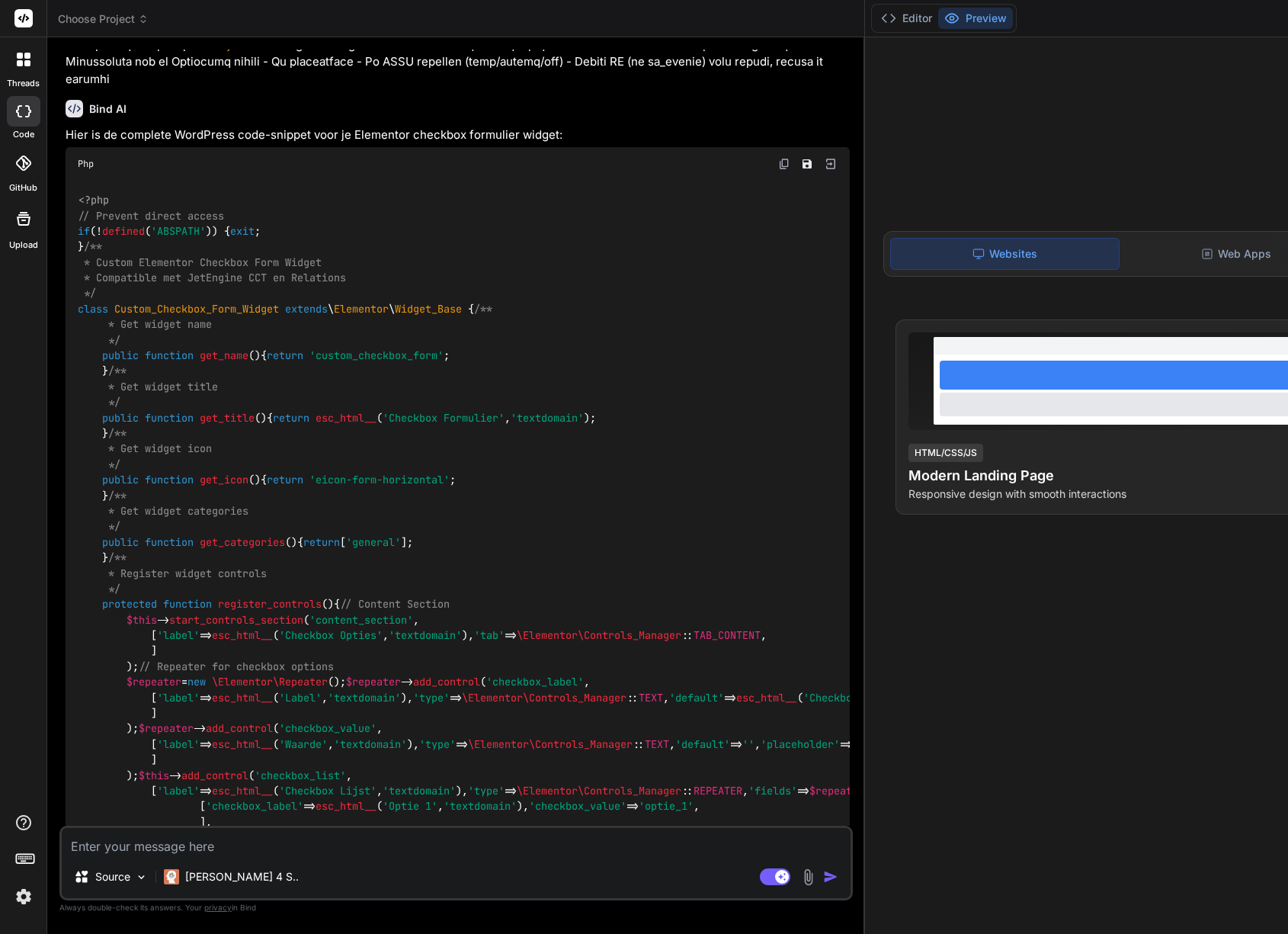
click at [778, 170] on img at bounding box center [784, 164] width 12 height 12
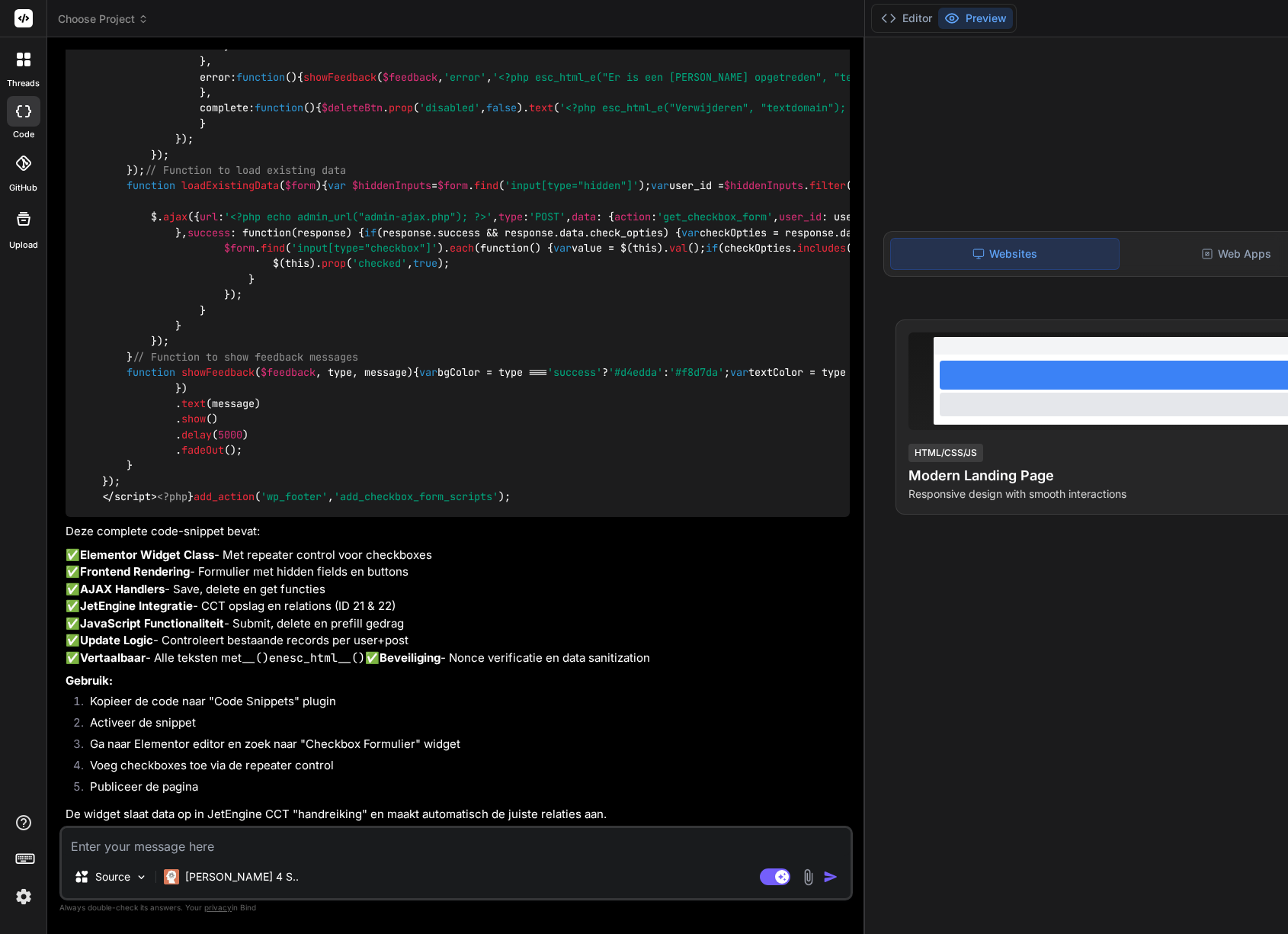
scroll to position [8222, 0]
click at [143, 843] on textarea at bounding box center [456, 841] width 788 height 27
type textarea "x"
type textarea "l"
type textarea "x"
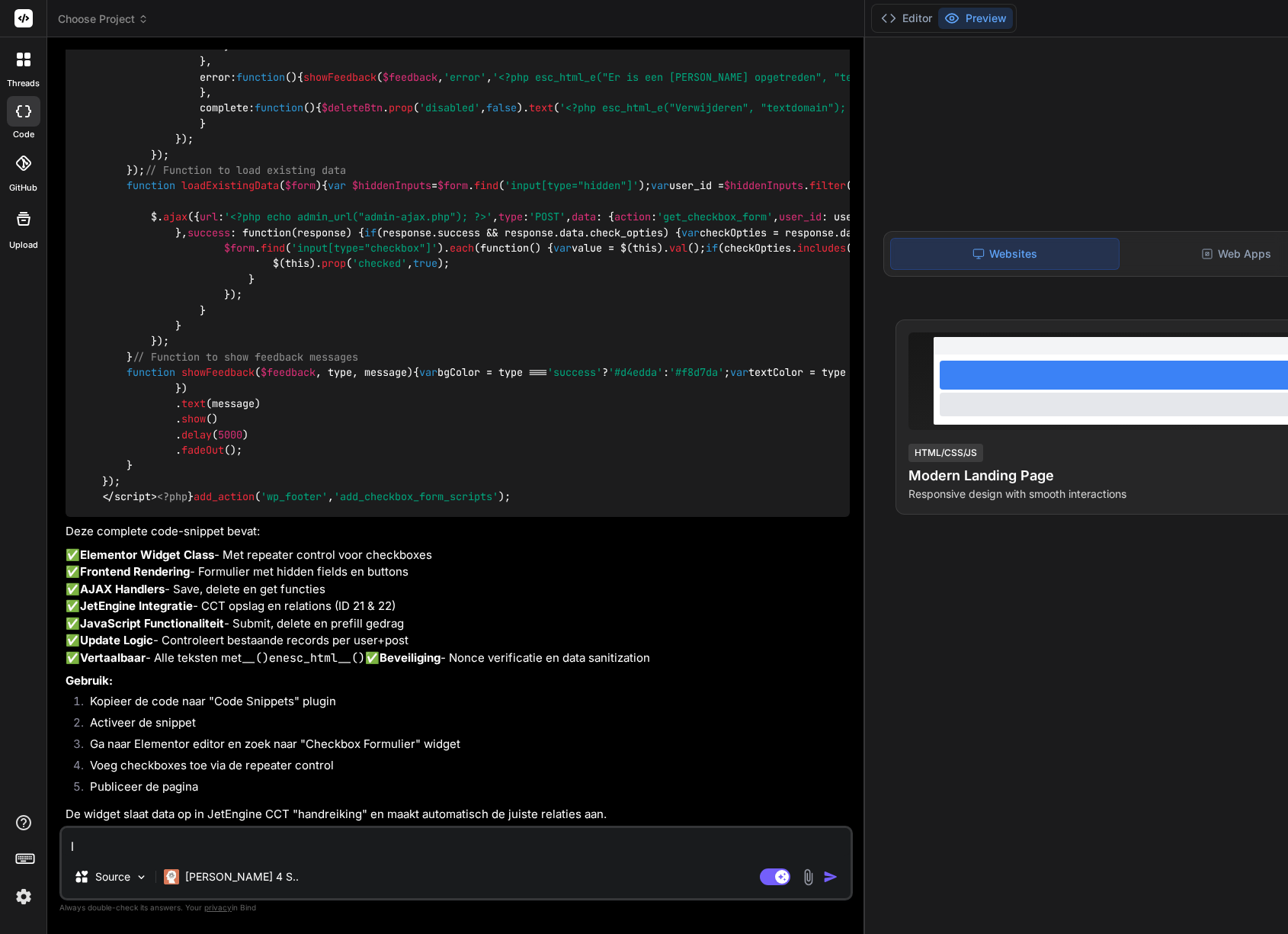
type textarea "lo"
type textarea "x"
type textarea "loo"
type textarea "x"
type textarea "loop"
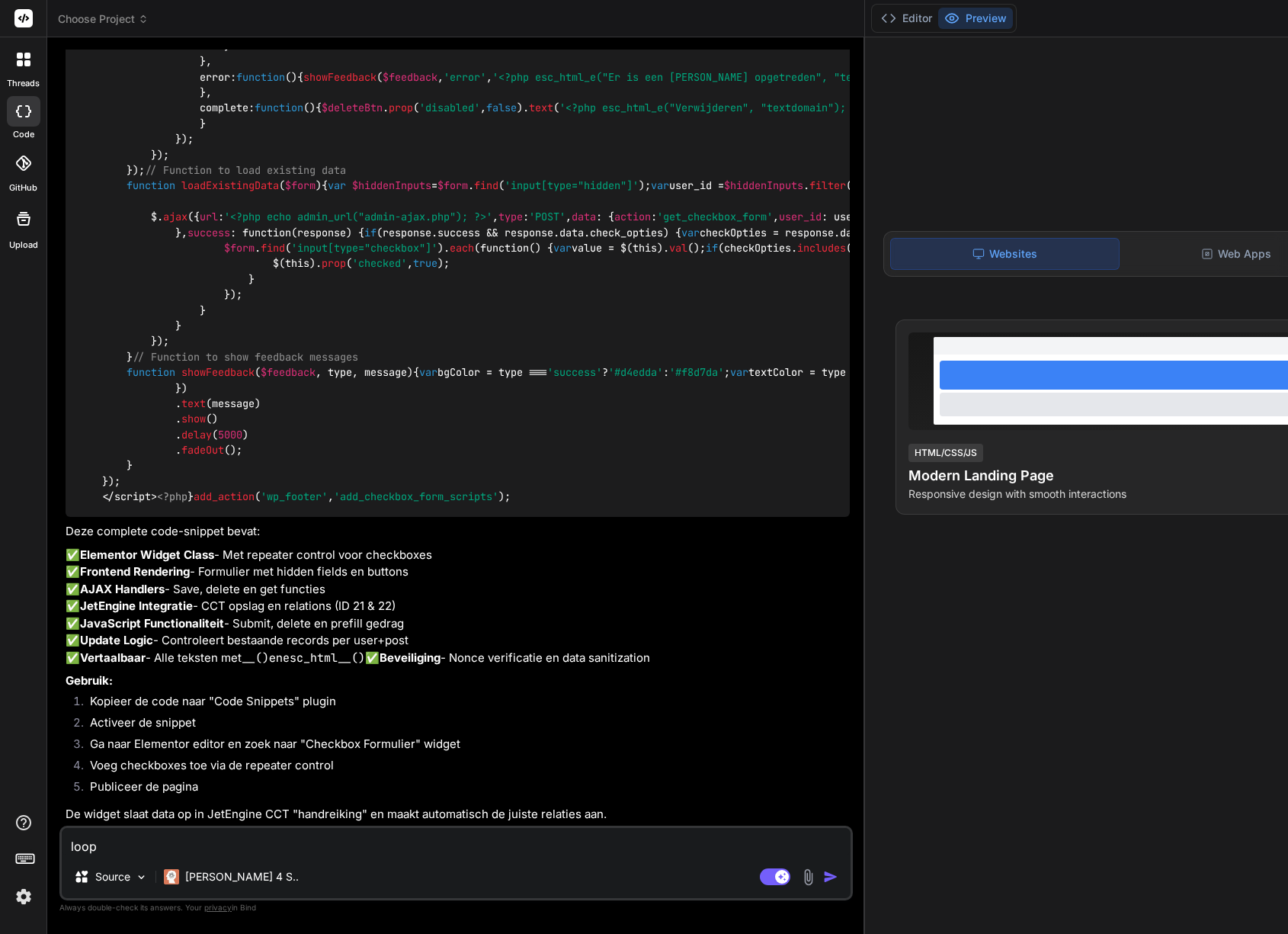
type textarea "x"
type textarea "loop"
type textarea "x"
type textarea "loop h"
type textarea "x"
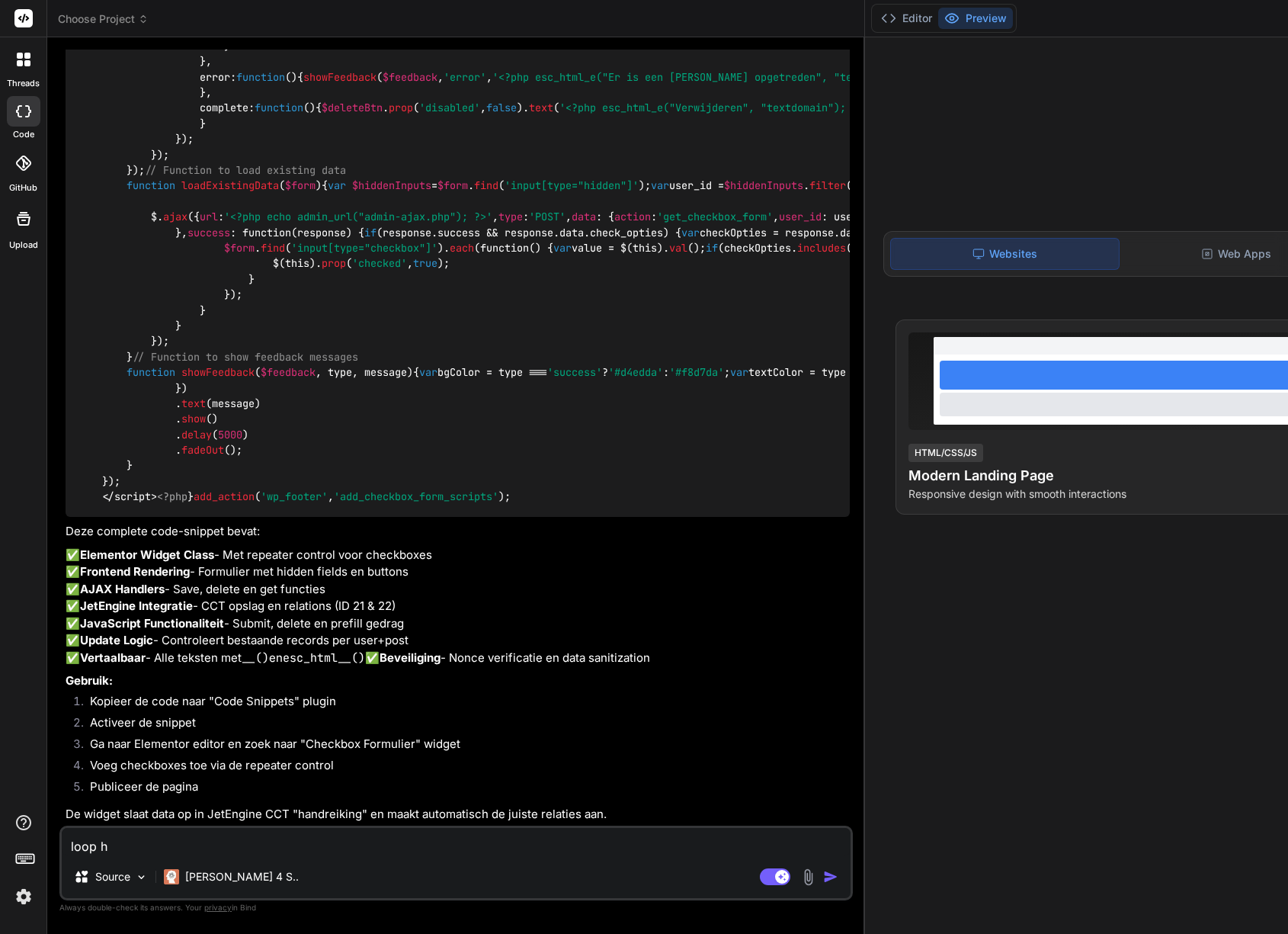
type textarea "loop he"
type textarea "x"
type textarea "loop hem"
type textarea "x"
type textarea "loop hem"
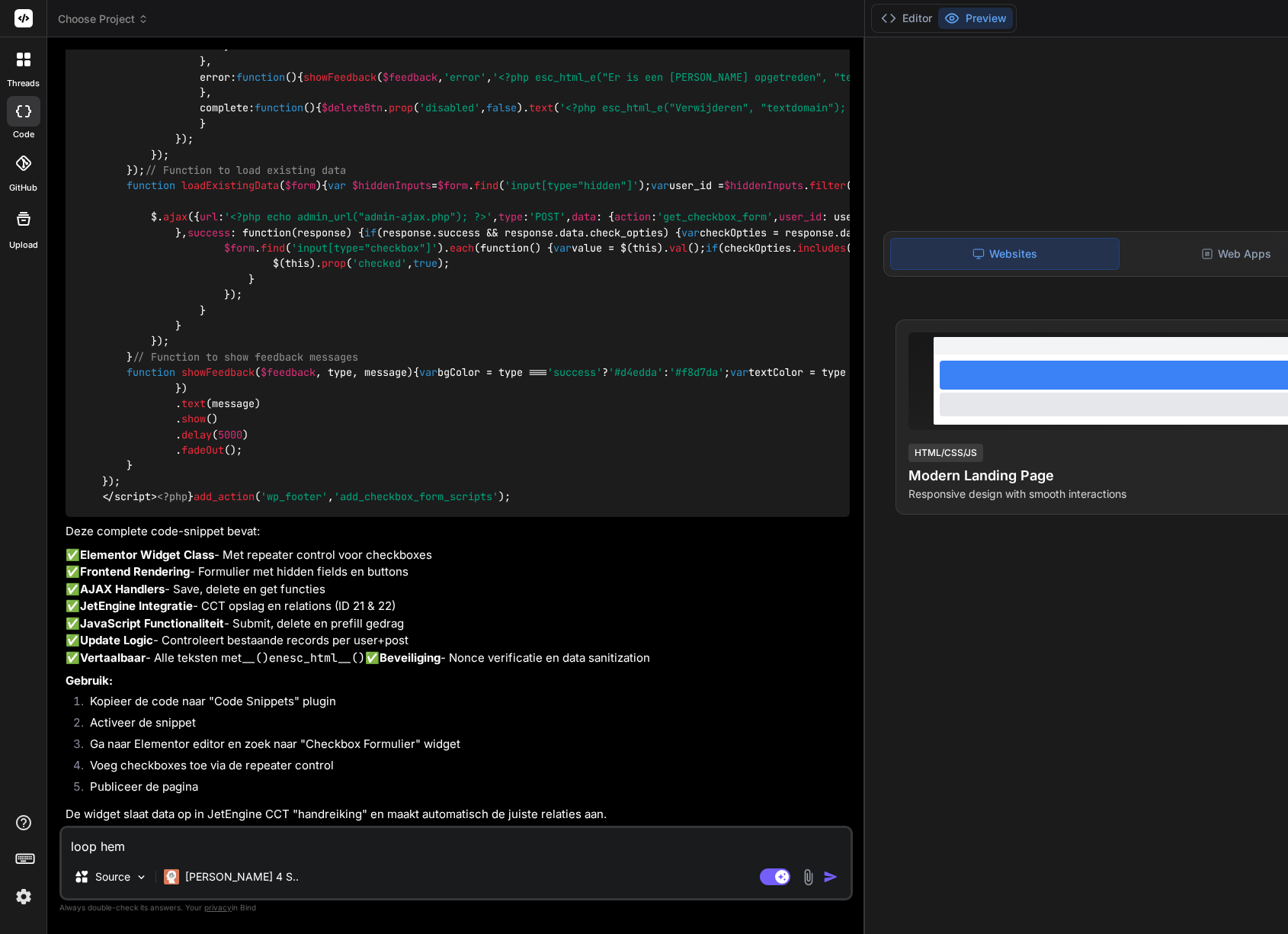
type textarea "x"
type textarea "loop hem n"
type textarea "x"
type textarea "loop hem no"
type textarea "x"
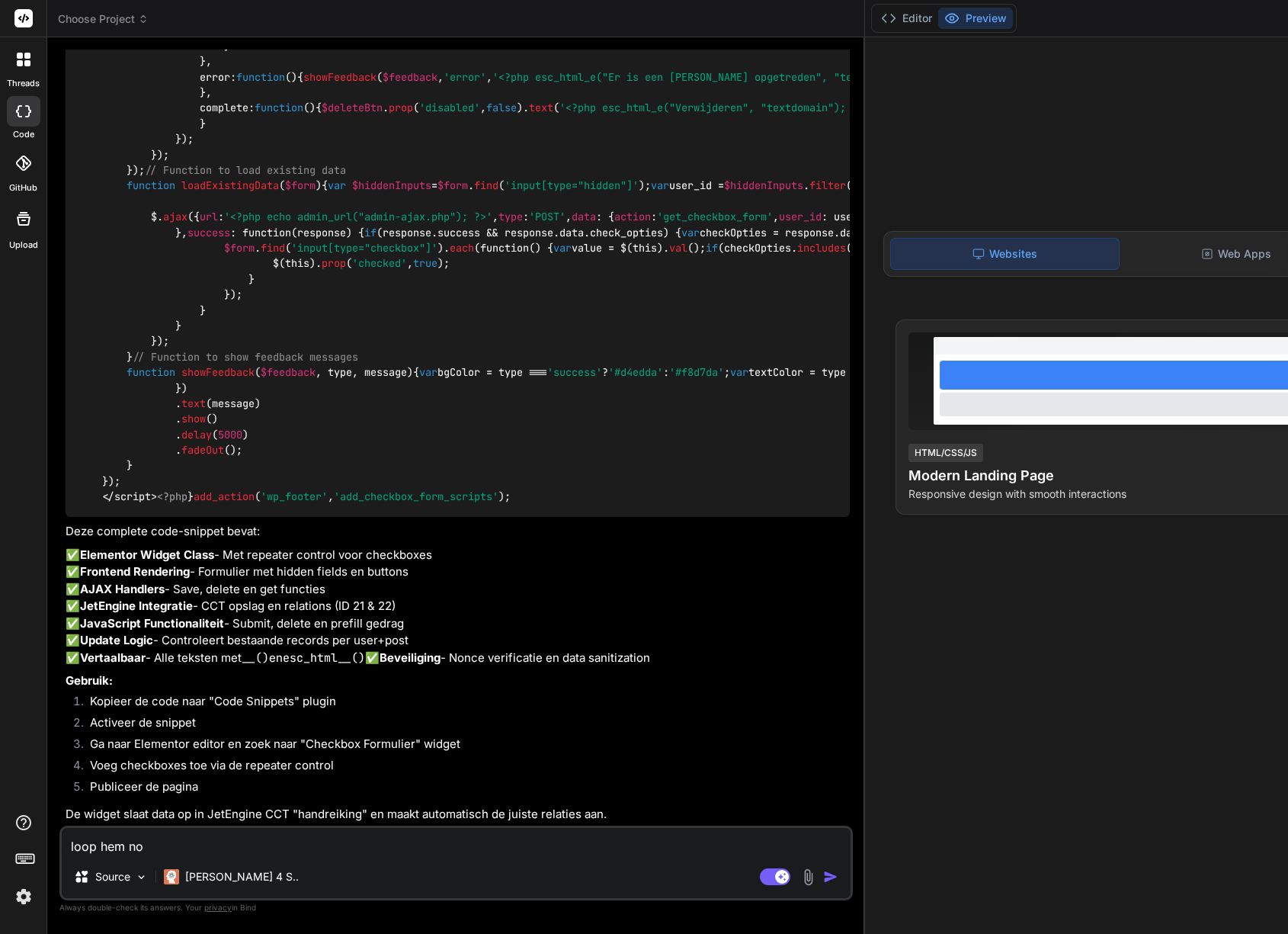
type textarea "loop hem nog"
type textarea "x"
type textarea "loop hem nog"
type textarea "x"
type textarea "loop hem nog e"
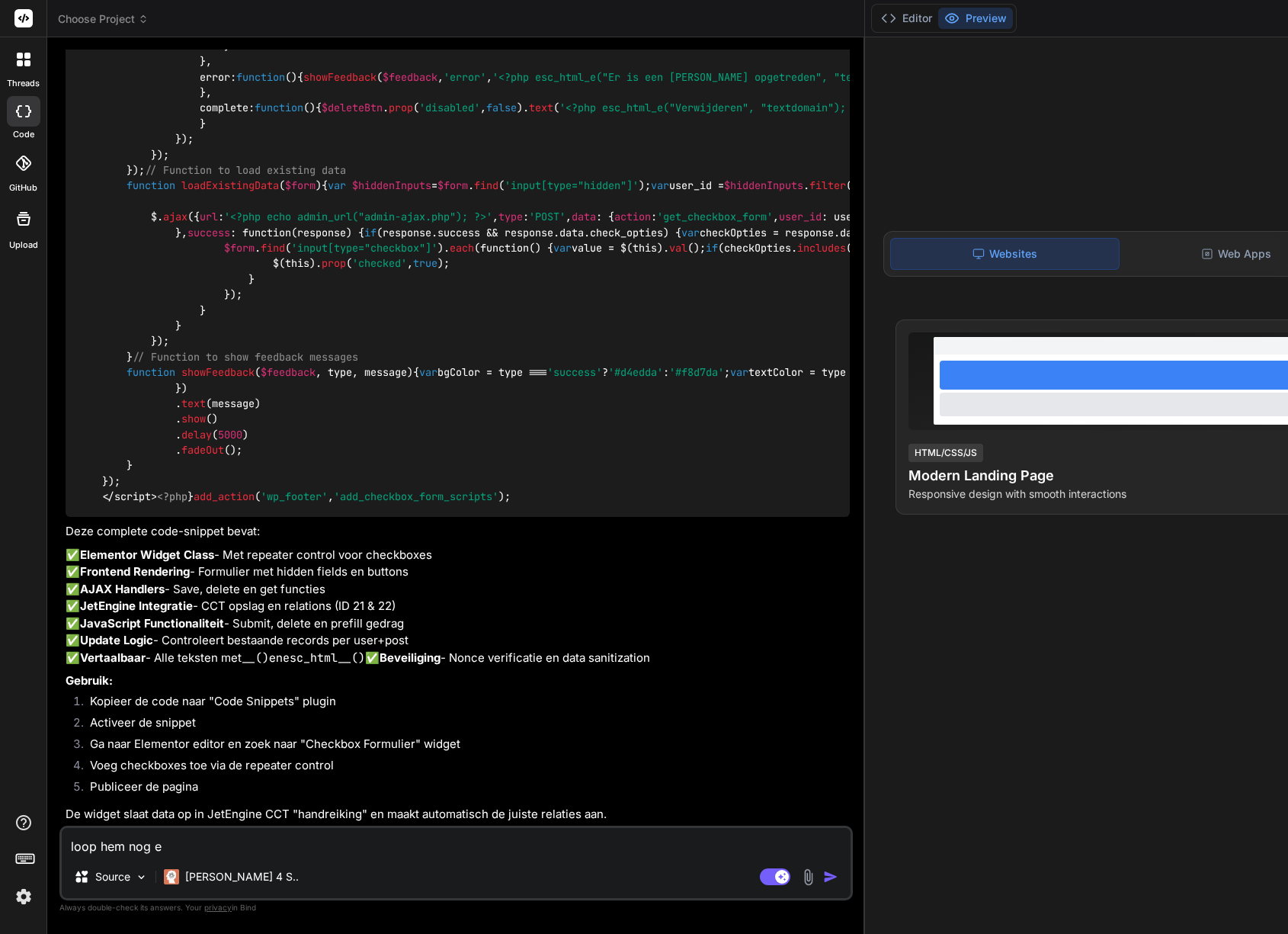
type textarea "x"
type textarea "loop hem nog ee"
type textarea "x"
type textarea "loop hem nog een"
type textarea "x"
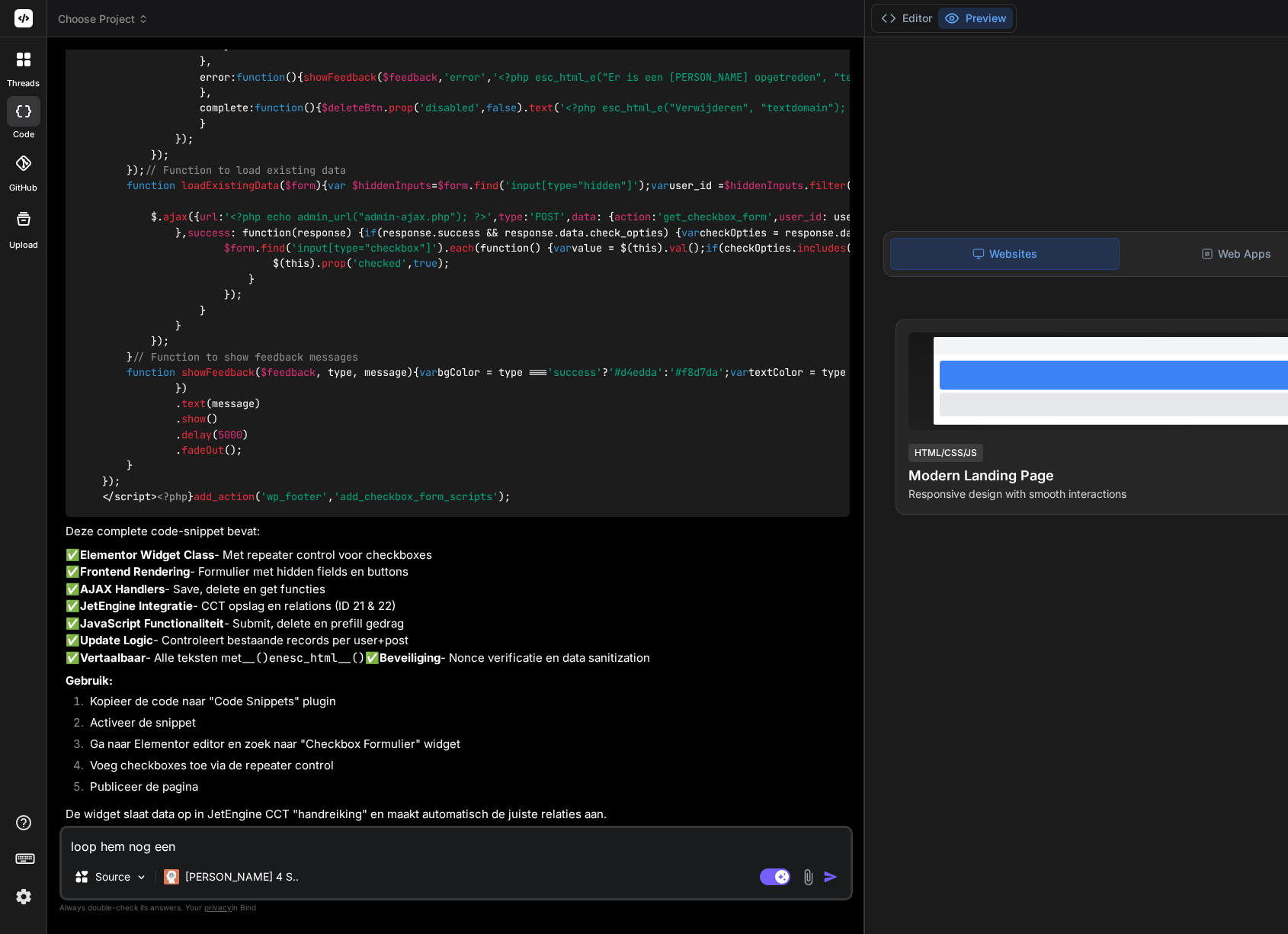
type textarea "loop hem nog eens"
type textarea "x"
type textarea "loop hem nog eens"
type textarea "x"
type textarea "loop hem nog eens n"
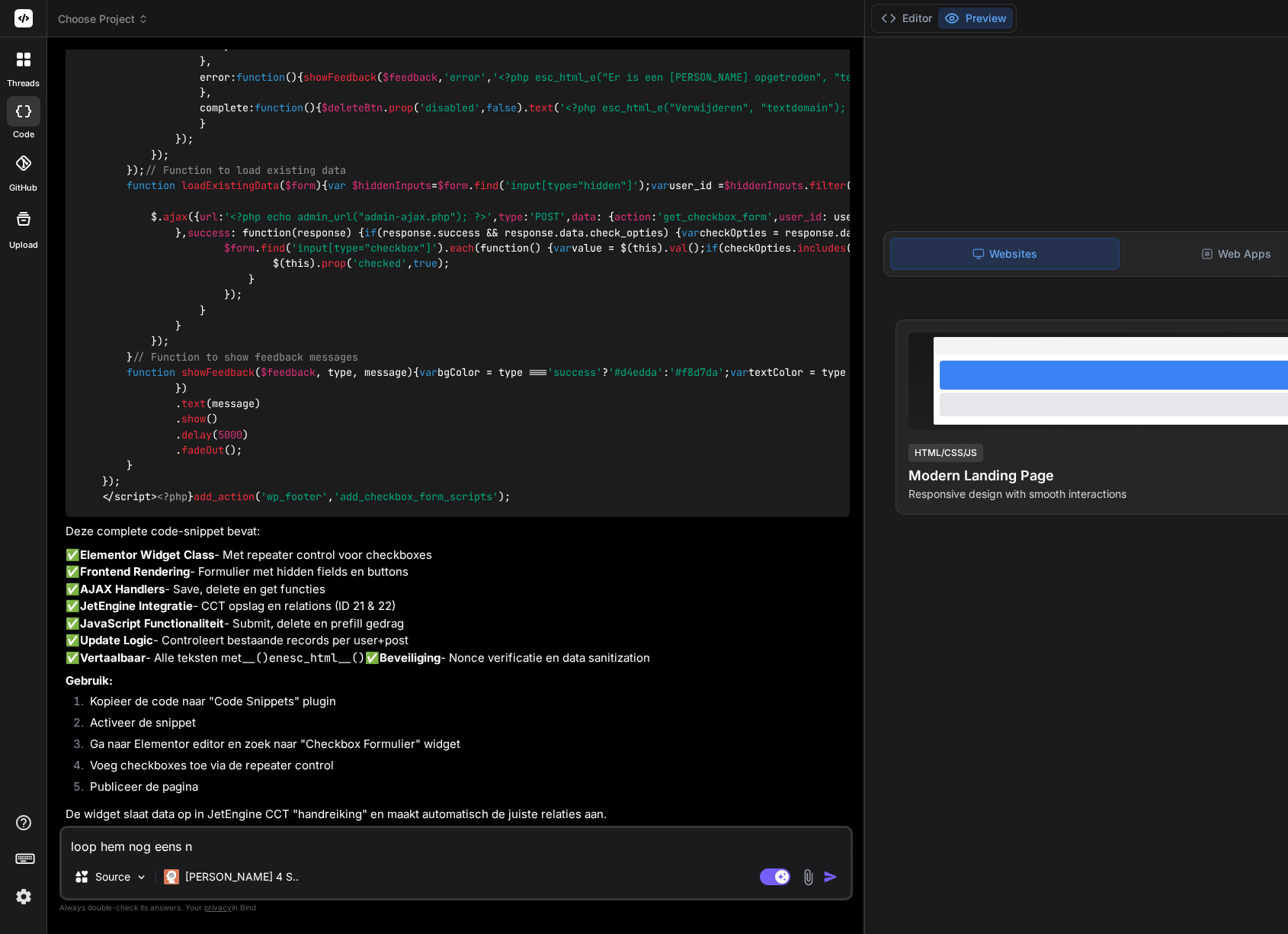
type textarea "x"
type textarea "loop hem nog eens na"
type textarea "x"
type textarea "loop hem nog eens na,"
type textarea "x"
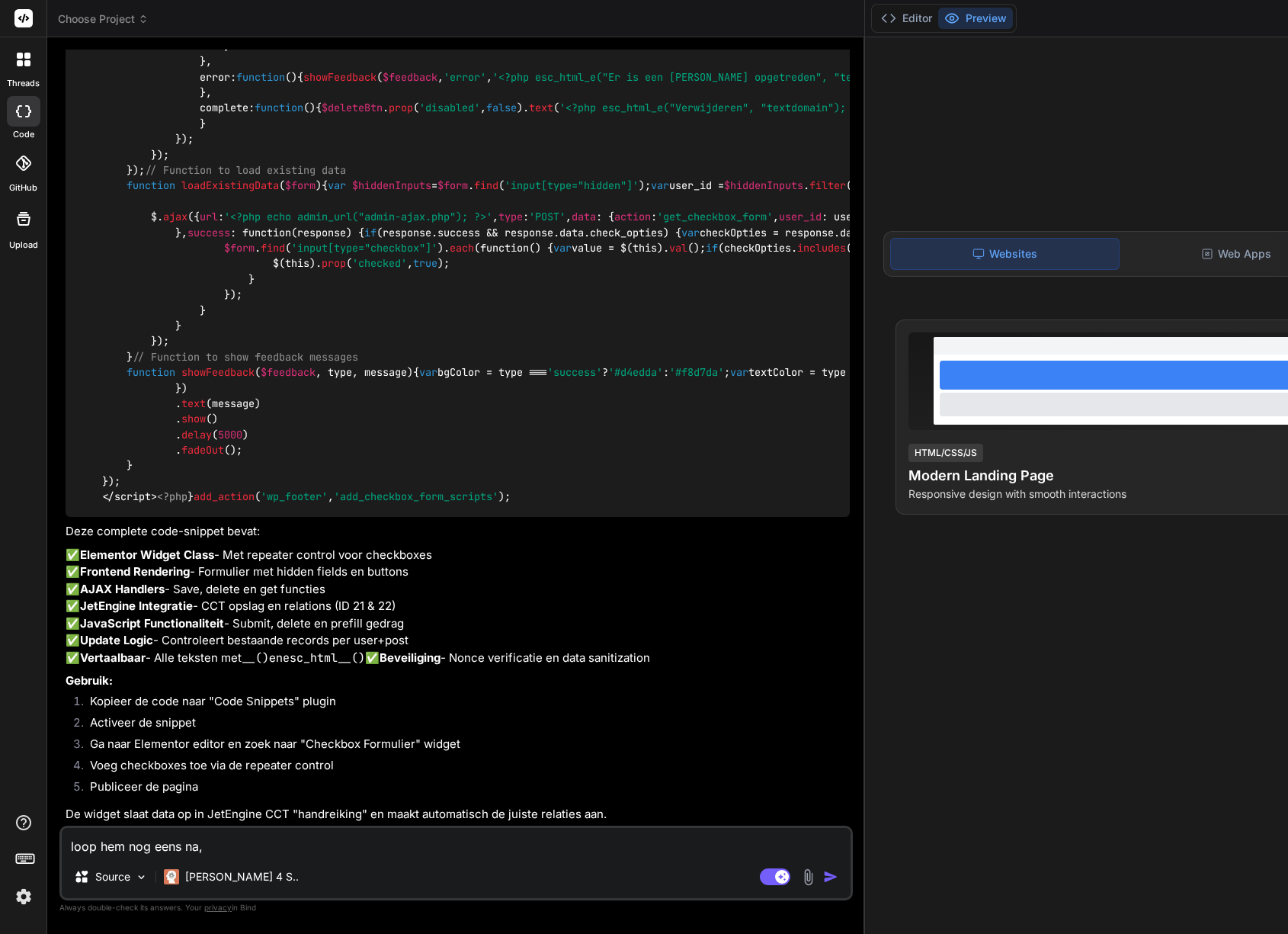
type textarea "loop hem nog eens na,"
type textarea "x"
type textarea "loop hem nog eens na, i"
type textarea "x"
type textarea "loop hem nog eens na, ik"
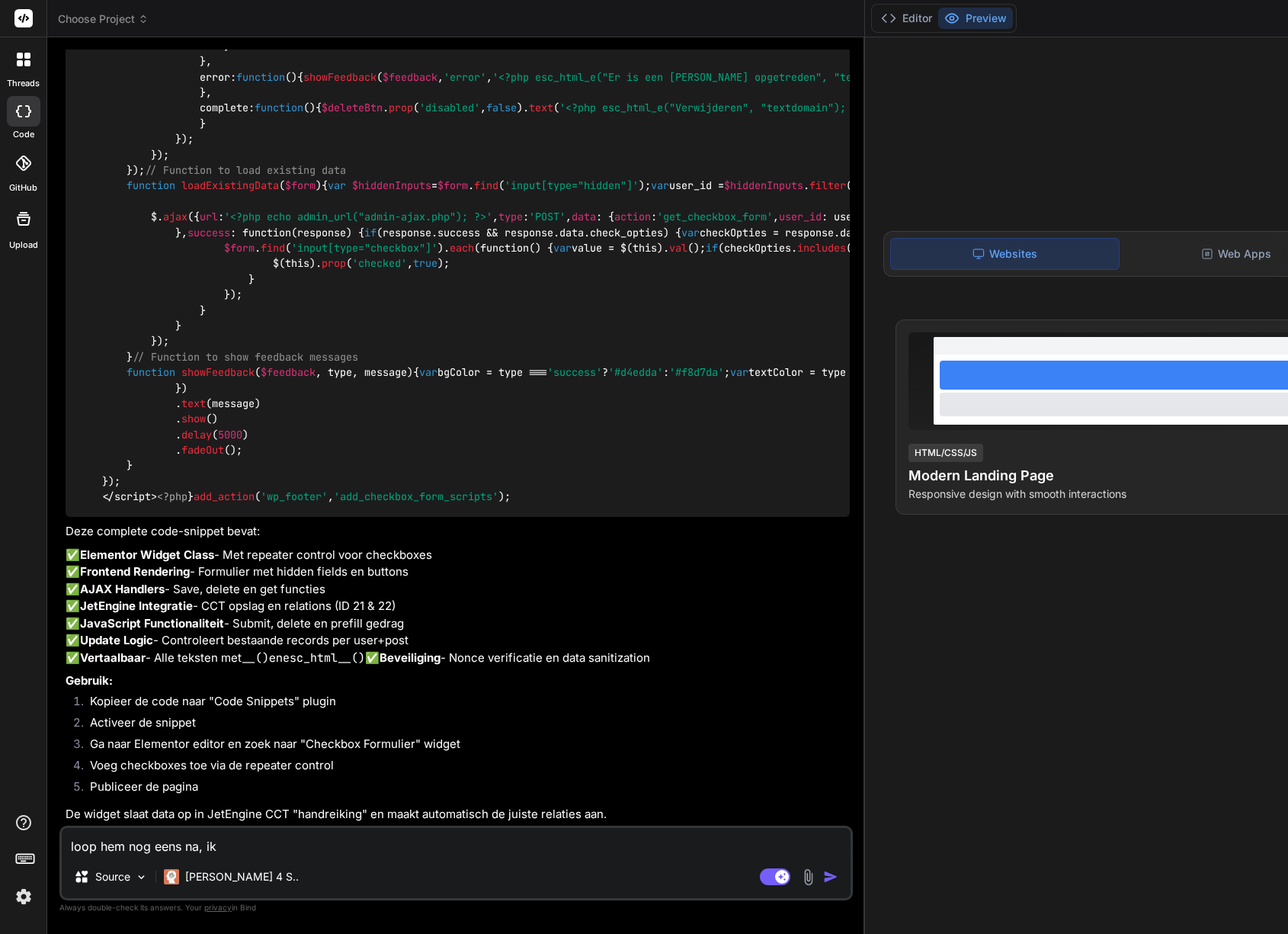
type textarea "x"
type textarea "loop hem nog eens na, ik"
type textarea "x"
type textarea "loop hem nog eens na, ik k"
type textarea "x"
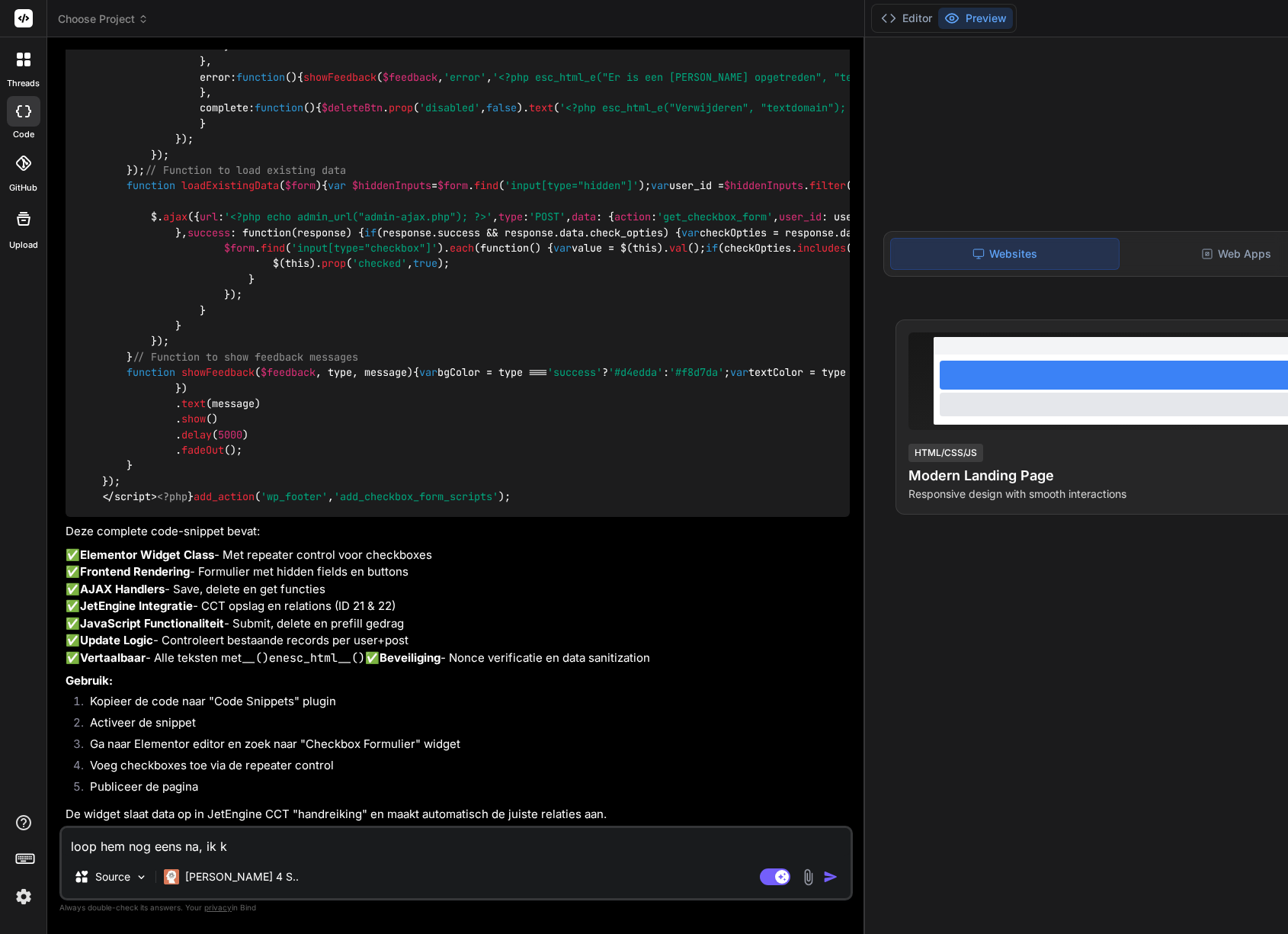
type textarea "loop hem nog eens na, ik kr"
type textarea "x"
type textarea "loop hem nog eens na, ik kri"
type textarea "x"
type textarea "loop hem nog eens na, ik krij"
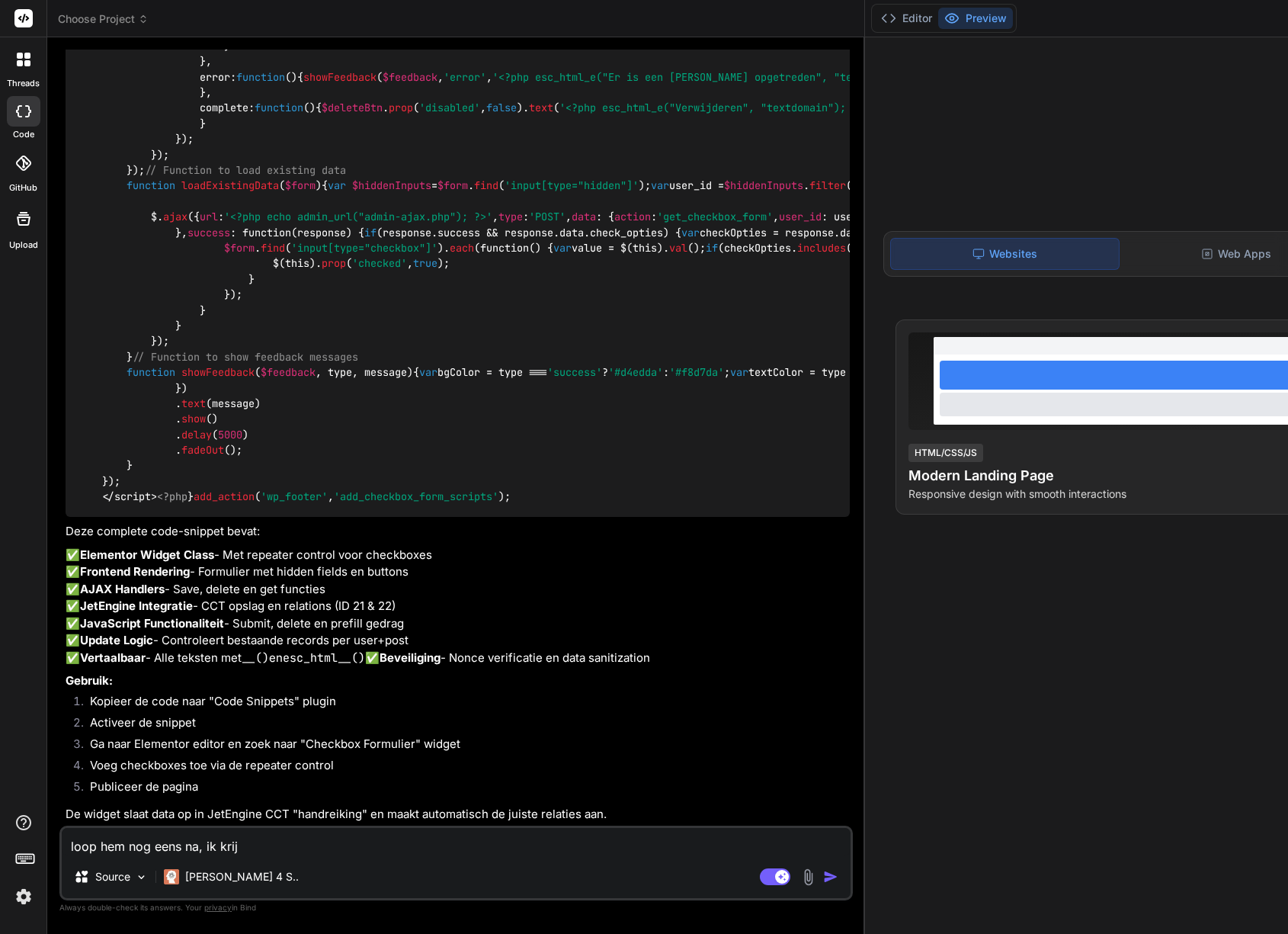
type textarea "x"
type textarea "loop hem nog eens na, ik krijg"
type textarea "x"
type textarea "loop hem nog eens na, ik krijg"
type textarea "x"
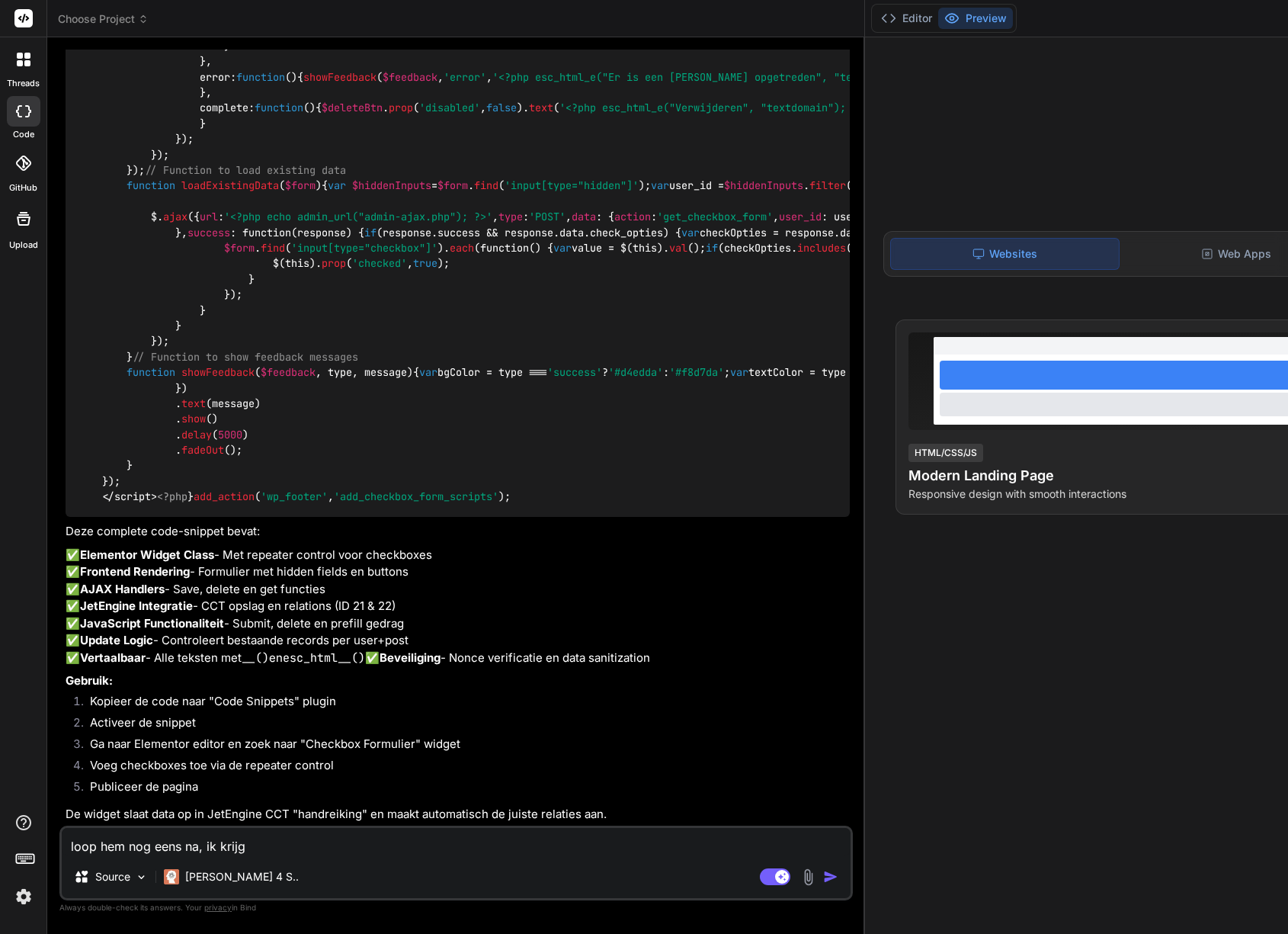
type textarea "loop hem nog eens na, ik krijg e"
type textarea "x"
type textarea "loop hem nog eens na, ik krijg ee"
type textarea "x"
type textarea "loop hem nog eens na, ik krijg een"
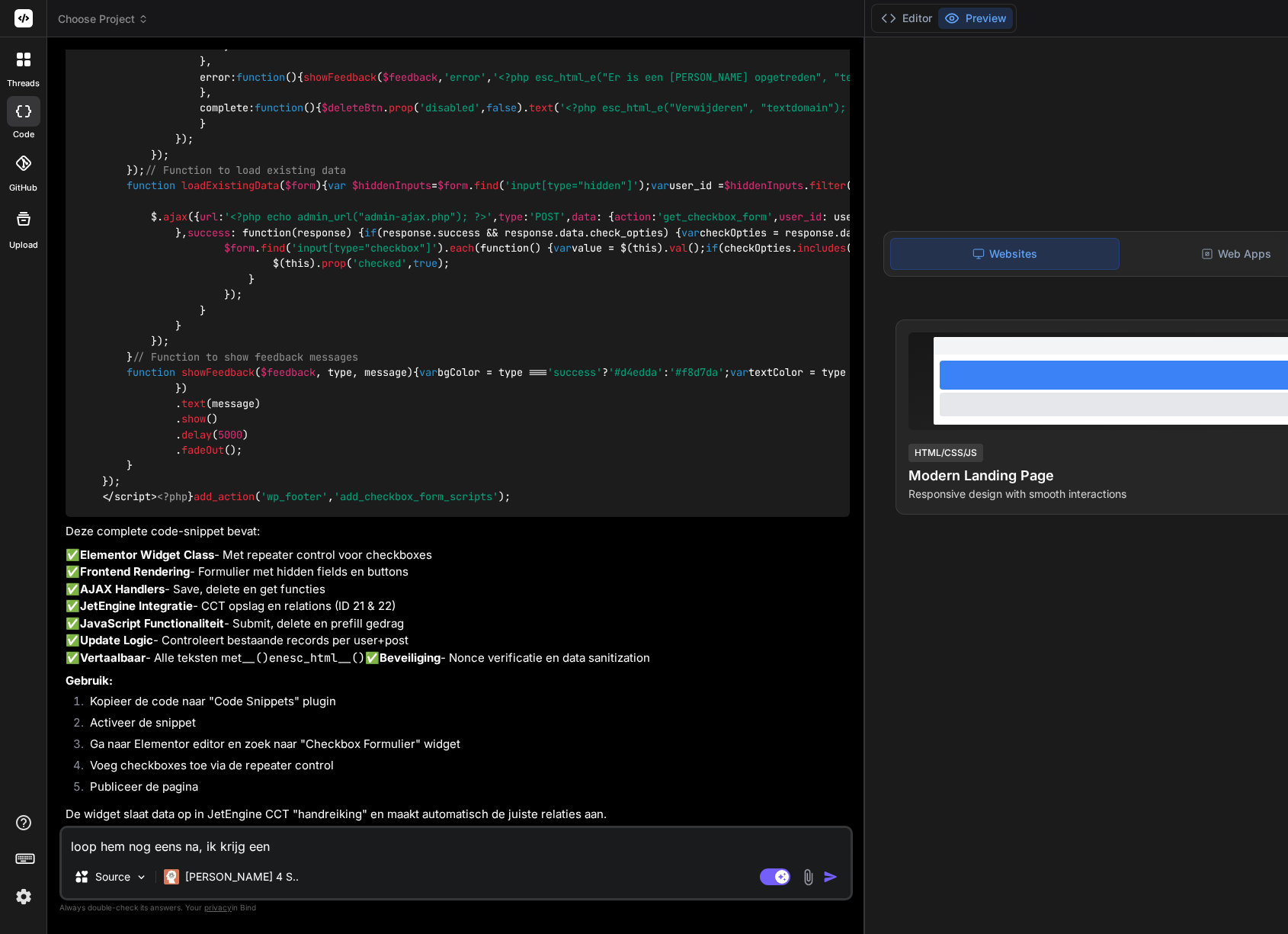
type textarea "x"
type textarea "loop hem nog eens na, ik krijg een w"
type textarea "x"
type textarea "loop hem nog eens na, ik krijg een wo"
type textarea "x"
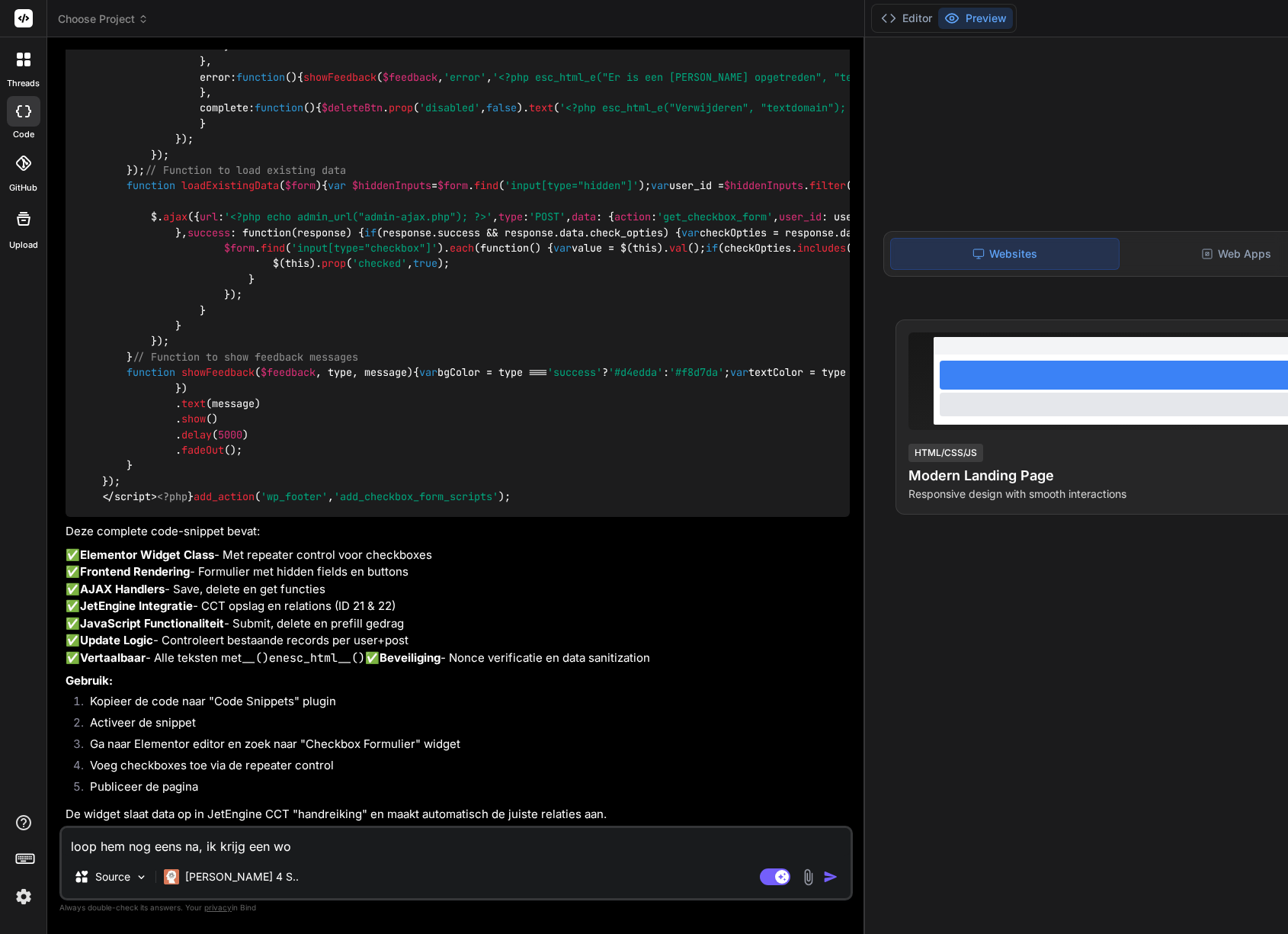
type textarea "loop hem nog eens na, ik krijg een wor"
type textarea "x"
type textarea "loop hem nog eens na, ik krijg een word"
type textarea "x"
type textarea "loop hem nog eens na, ik krijg een wordp"
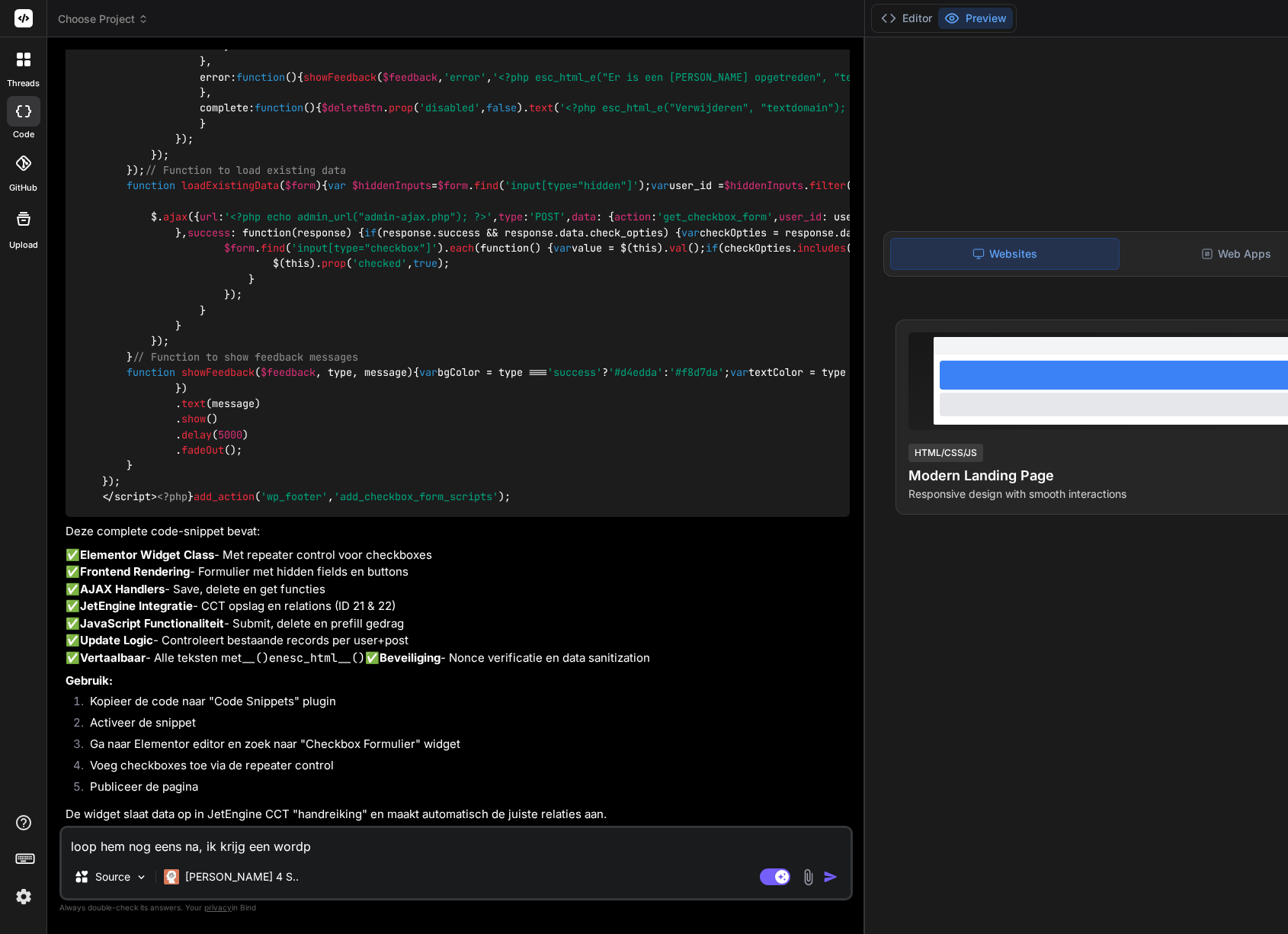
type textarea "x"
type textarea "loop hem nog eens na, ik krijg een wordpr"
type textarea "x"
type textarea "loop hem nog eens na, ik krijg een wordpre"
type textarea "x"
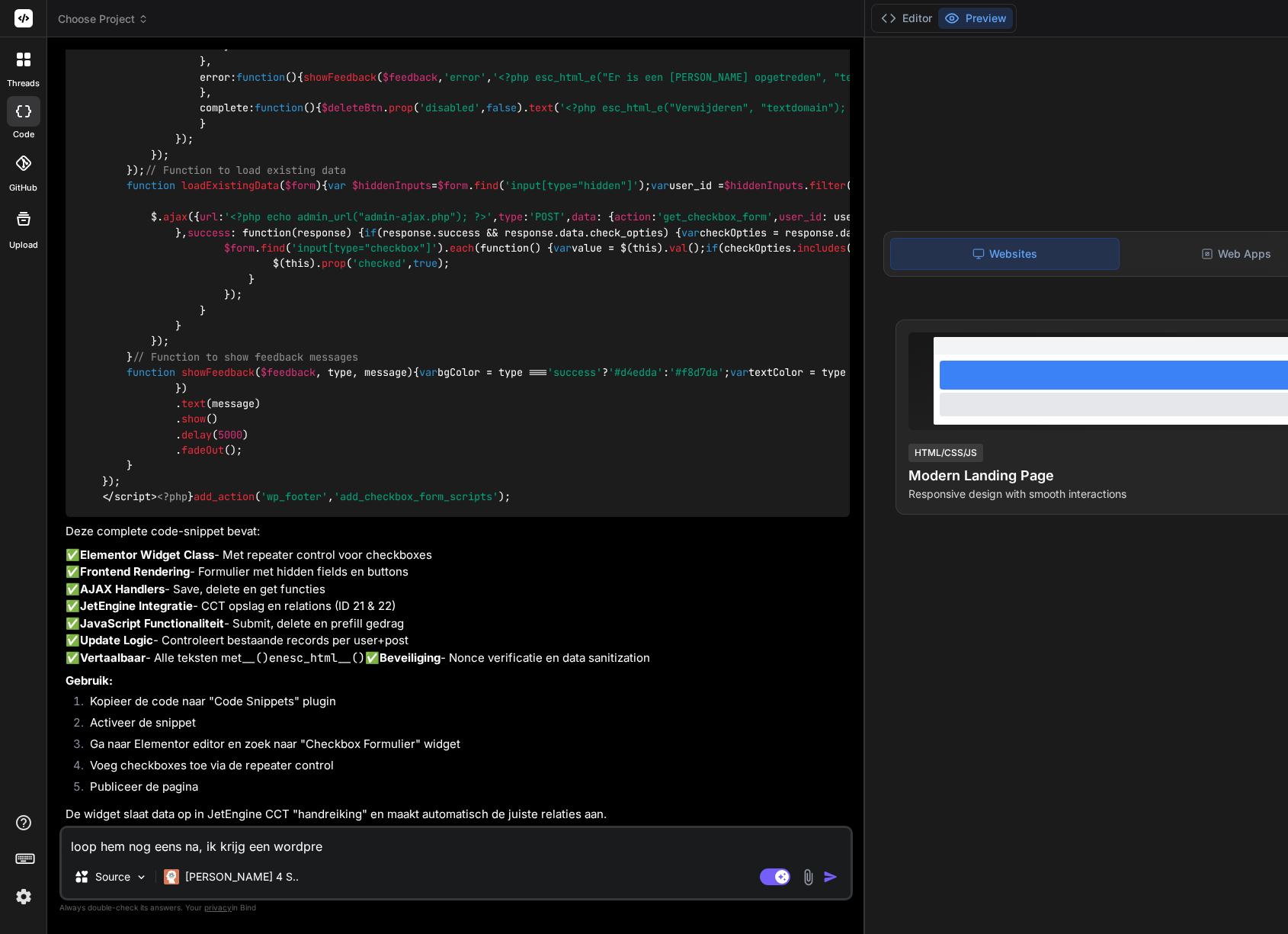
type textarea "loop hem nog eens na, ik krijg een wordpres"
type textarea "x"
type textarea "loop hem nog eens na, ik krijg een wordpress"
type textarea "x"
type textarea "loop hem nog eens na, ik krijg een wordpress"
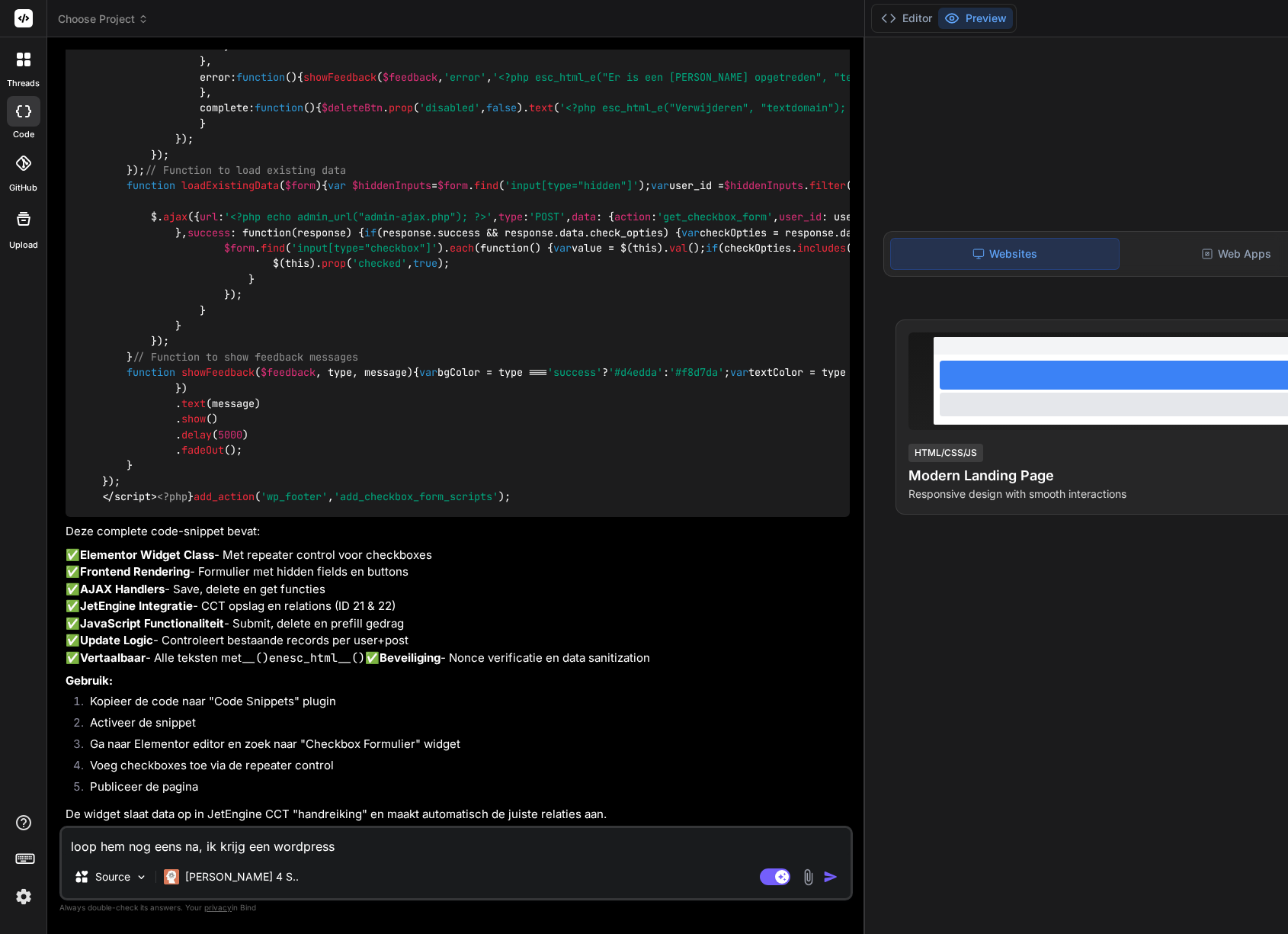
type textarea "x"
type textarea "loop hem nog eens na, ik krijg een wordpress e"
type textarea "x"
type textarea "loop hem nog eens na, ik krijg een wordpress er"
type textarea "x"
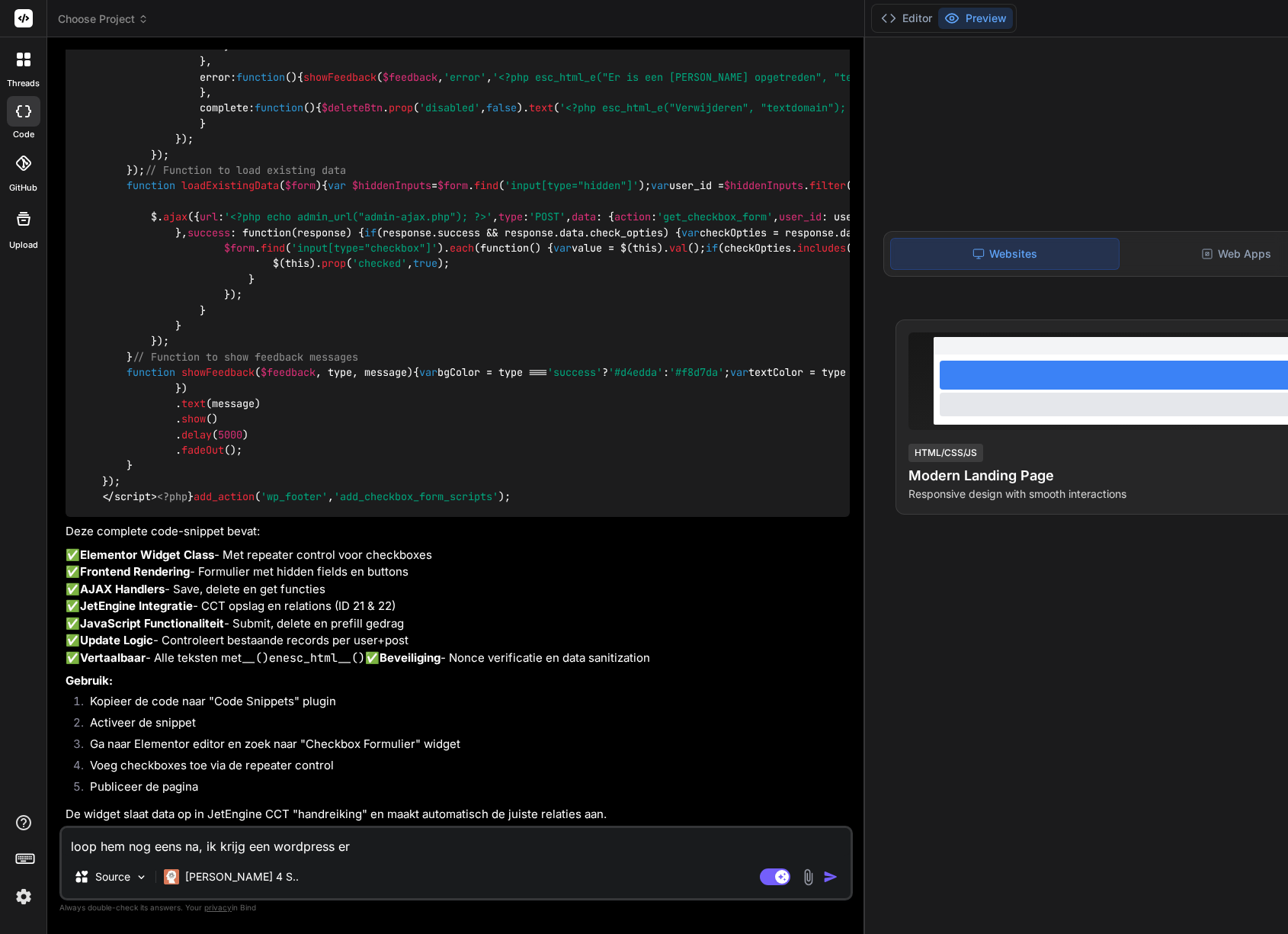
type textarea "loop hem nog eens na, ik krijg een wordpress err"
type textarea "x"
type textarea "loop hem nog eens na, ik krijg een wordpress erro"
type textarea "x"
type textarea "loop hem nog eens na, ik krijg een wordpress error"
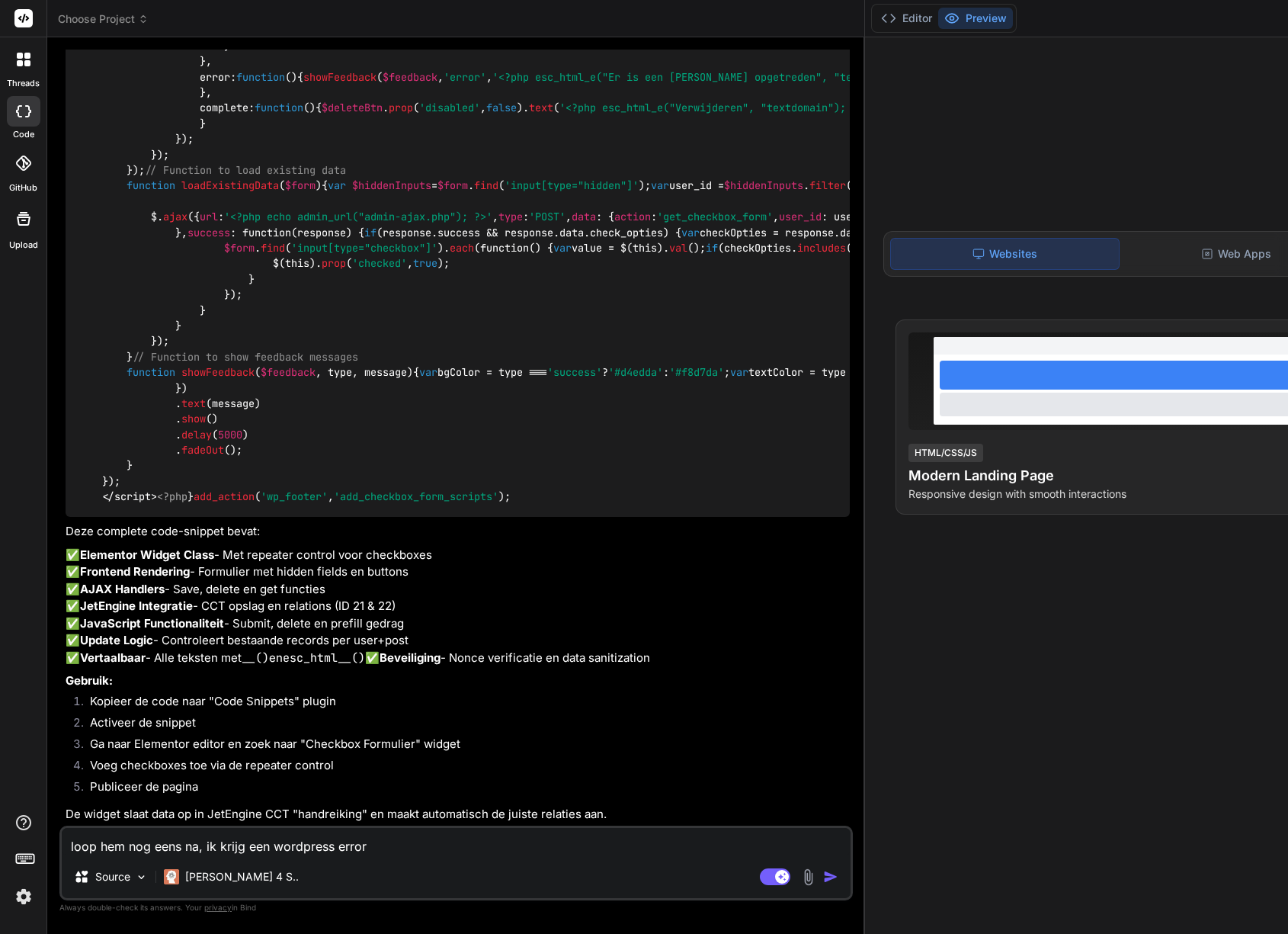
type textarea "x"
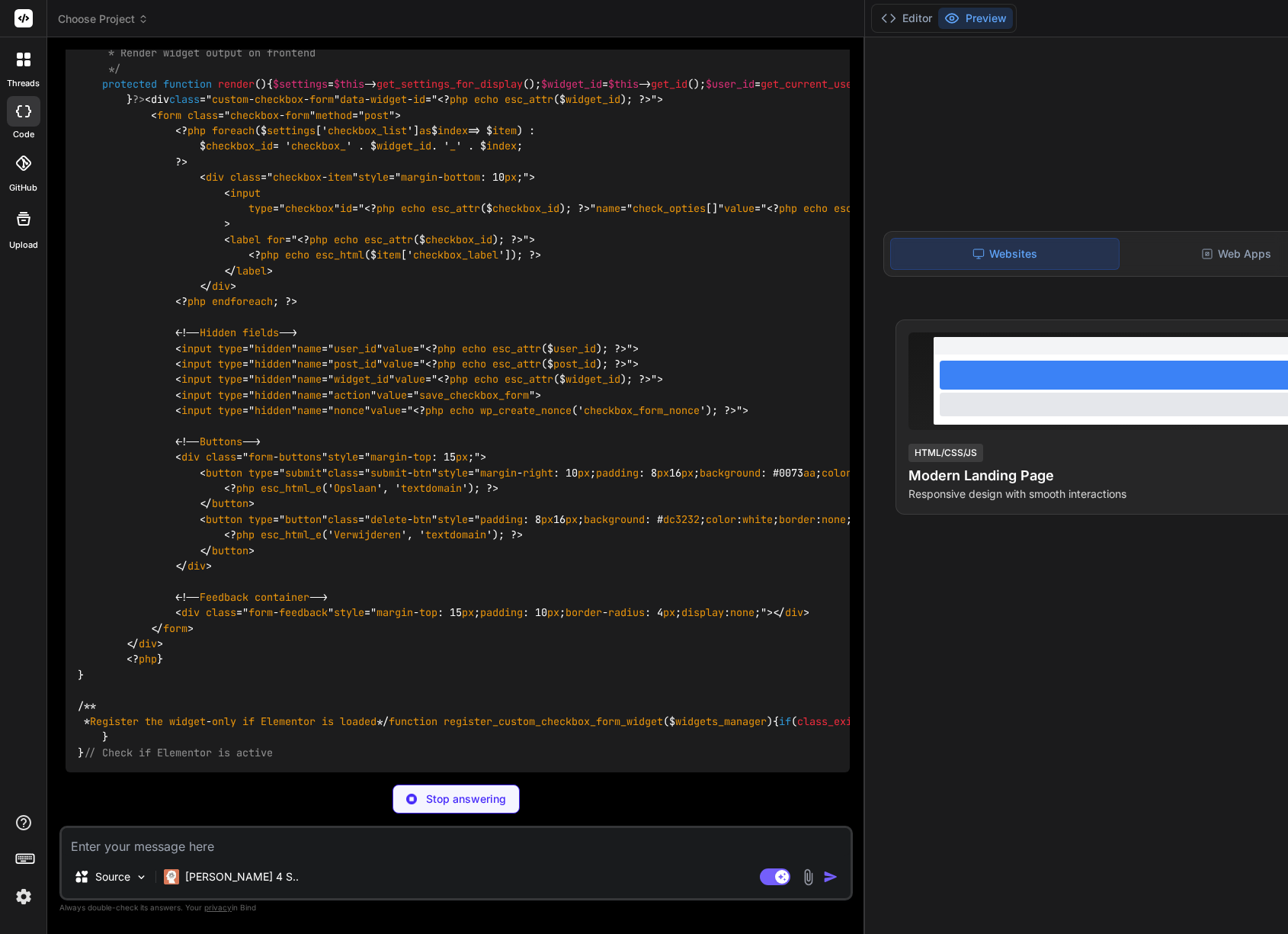
scroll to position [11393, 0]
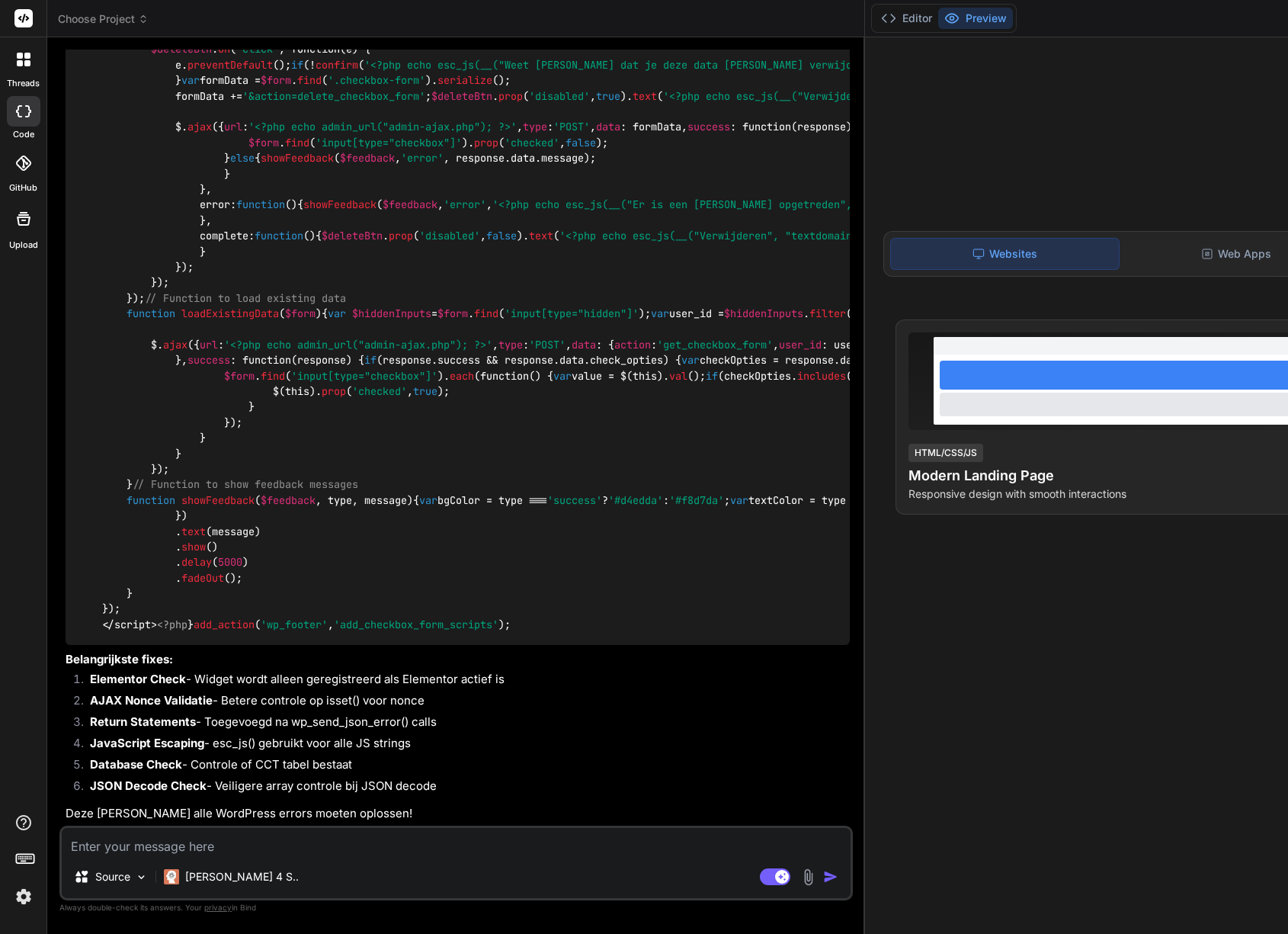
type textarea "x"
